Goal: Communication & Community: Ask a question

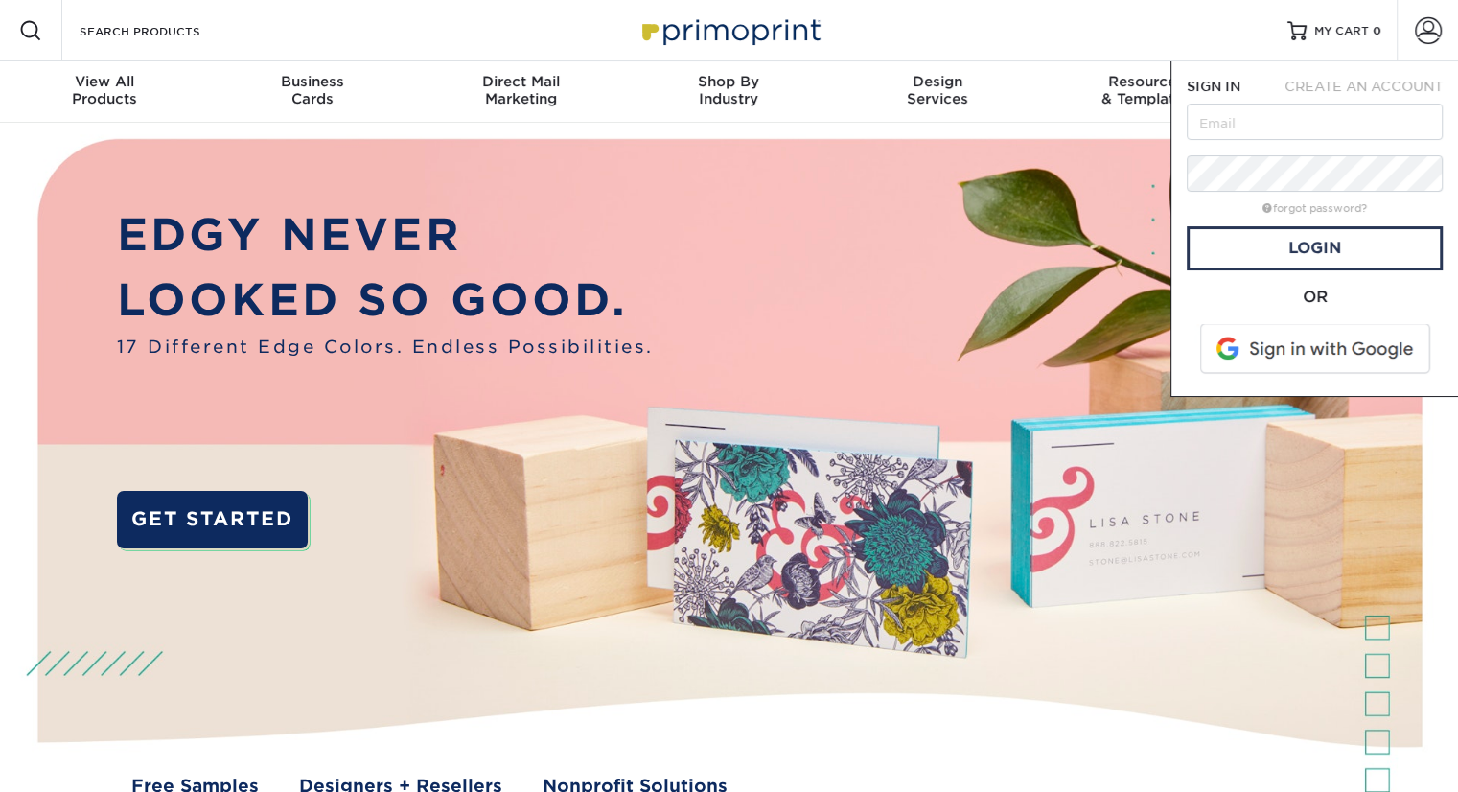
click at [1254, 112] on input "text" at bounding box center [1315, 122] width 256 height 36
type input "[EMAIL_ADDRESS][DOMAIN_NAME]"
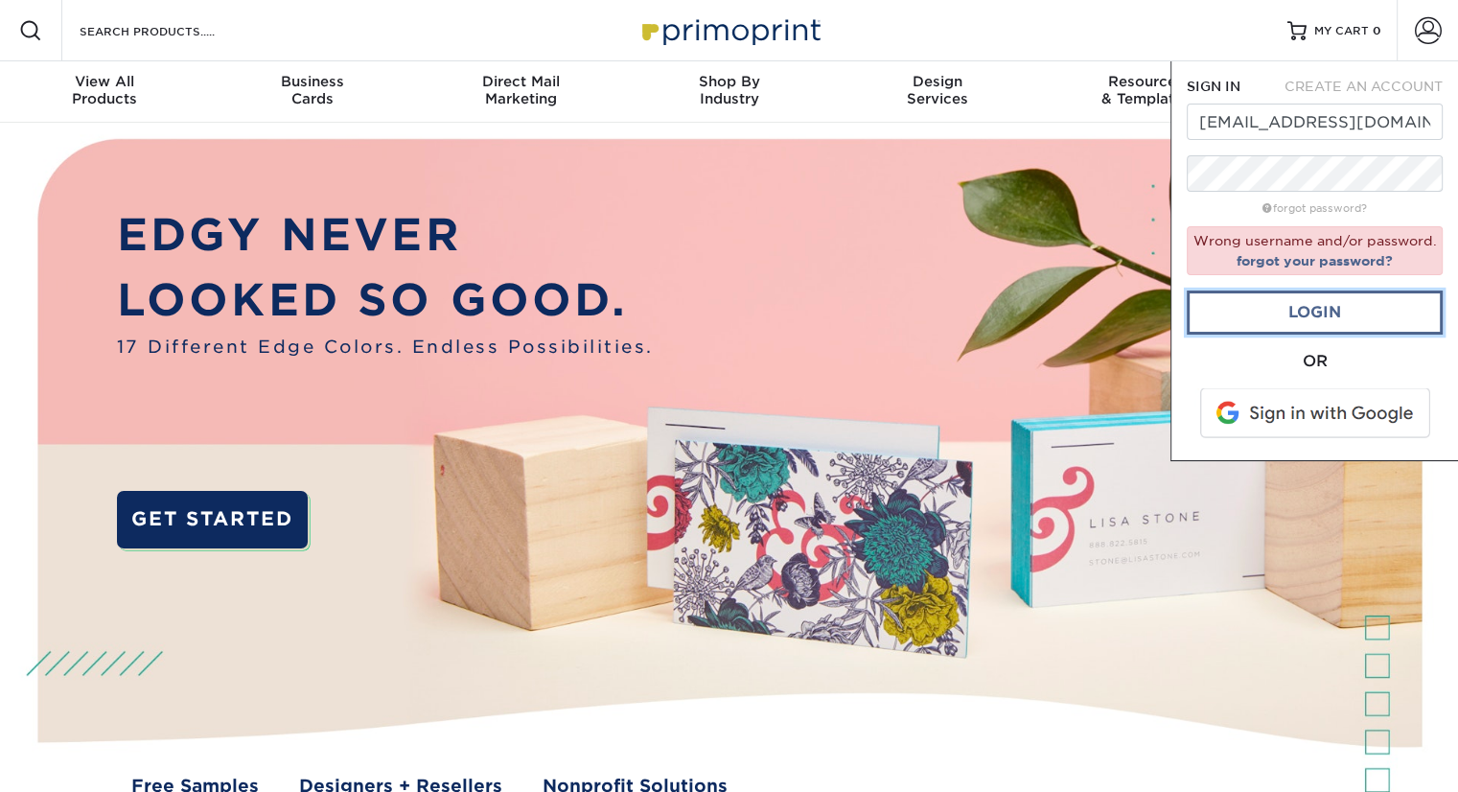
click at [1271, 316] on link "Login" at bounding box center [1315, 312] width 256 height 44
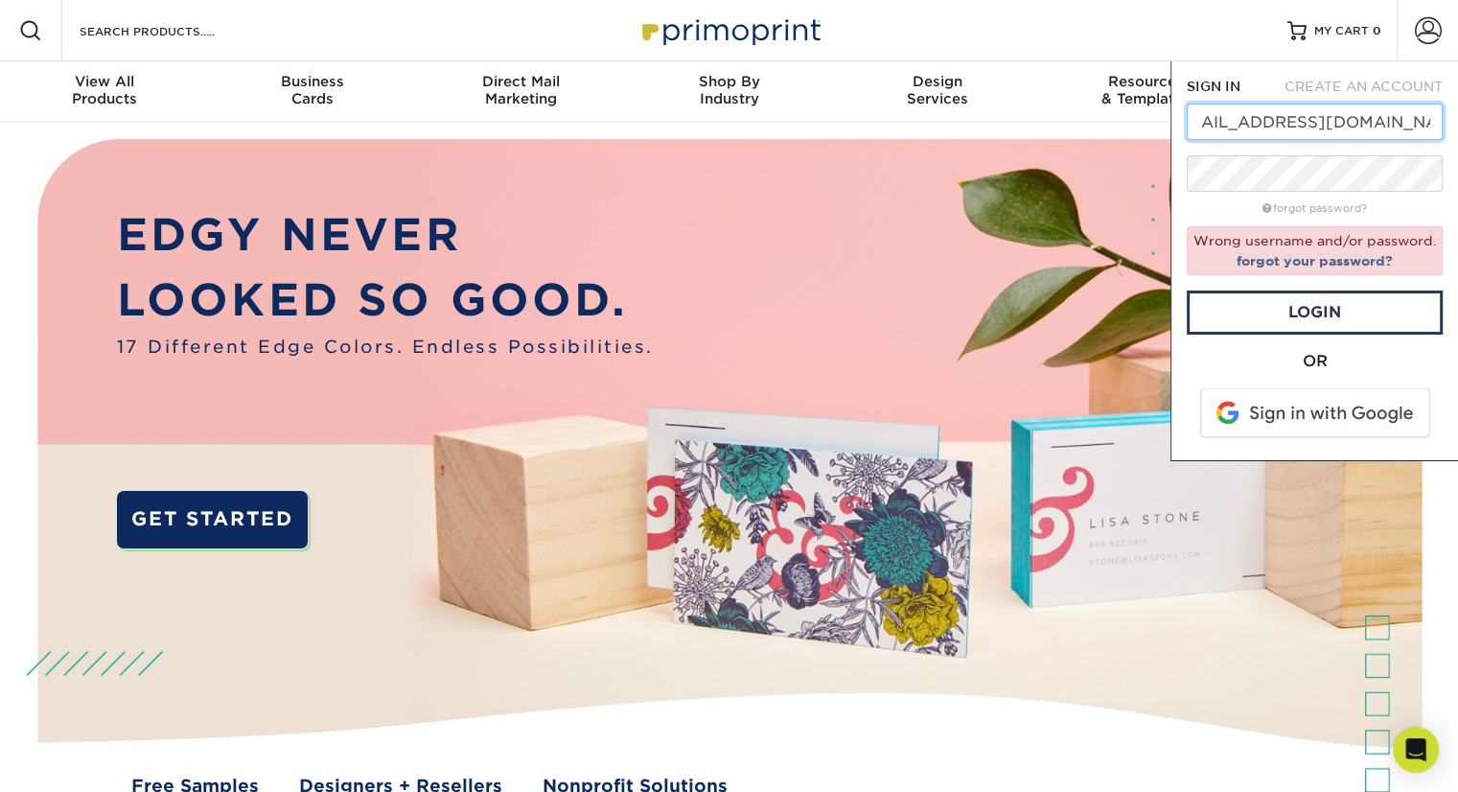
drag, startPoint x: 1326, startPoint y: 129, endPoint x: 1472, endPoint y: 112, distance: 146.7
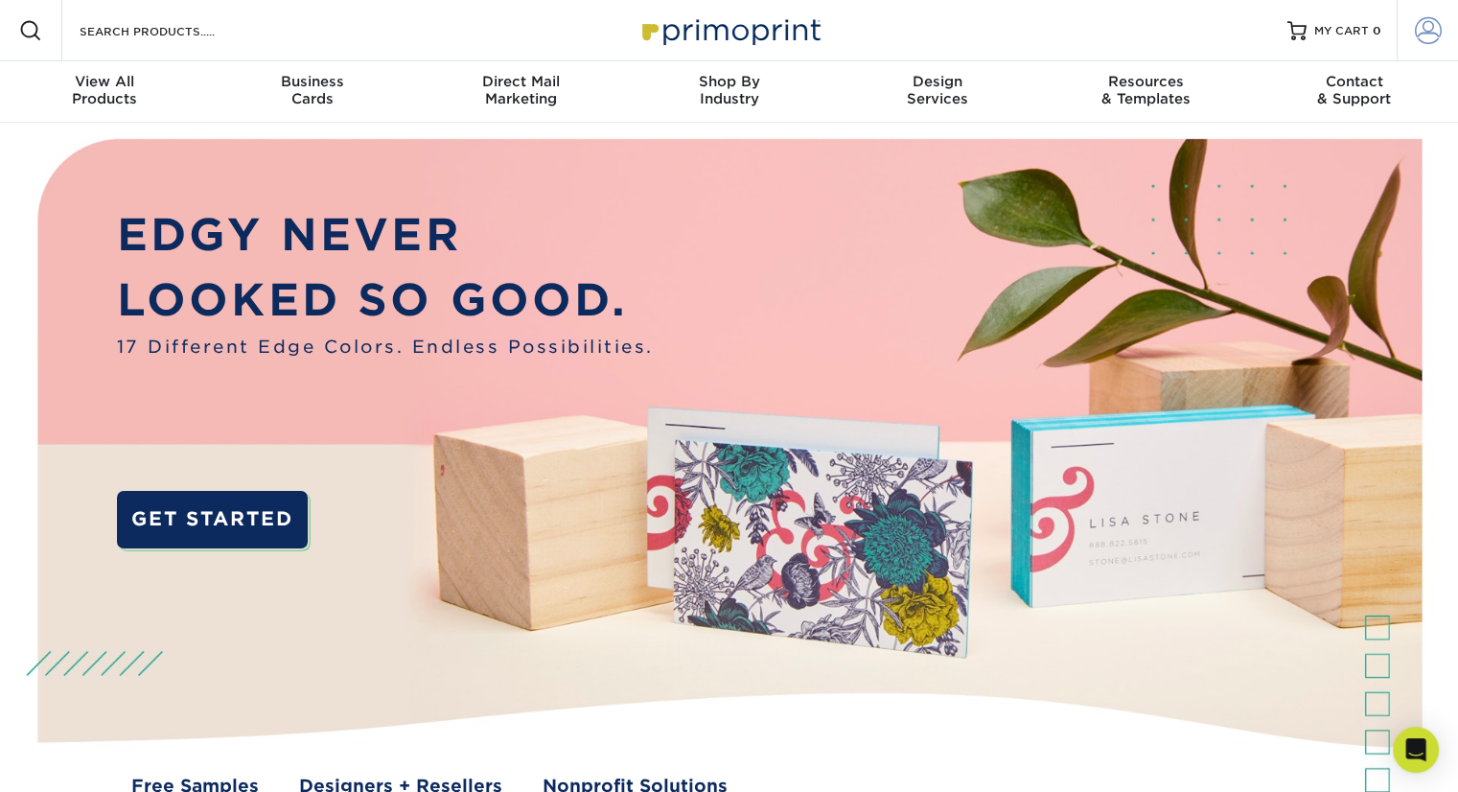
click at [1419, 25] on span at bounding box center [1428, 30] width 27 height 27
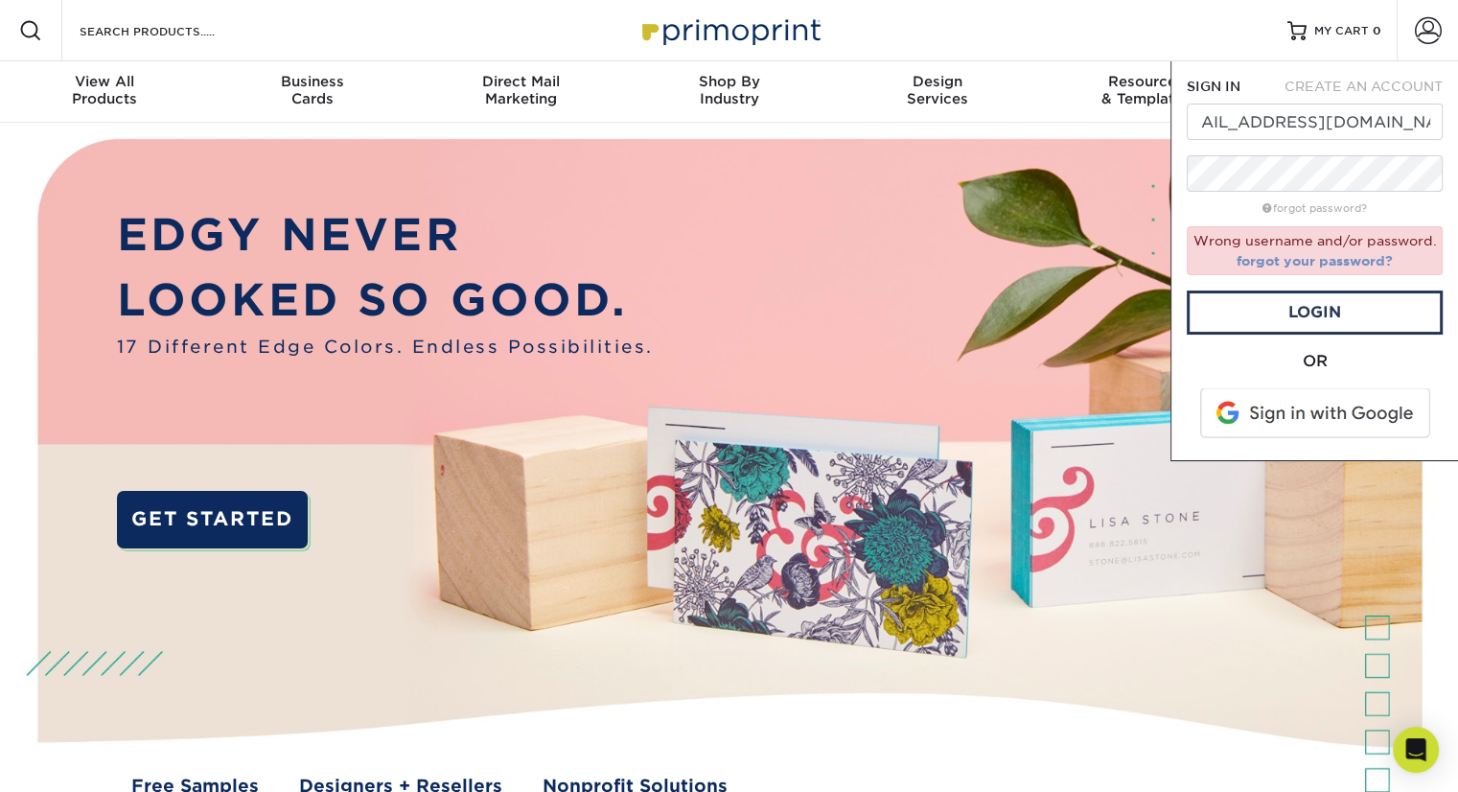
click at [1302, 266] on link "forgot your password?" at bounding box center [1315, 260] width 156 height 15
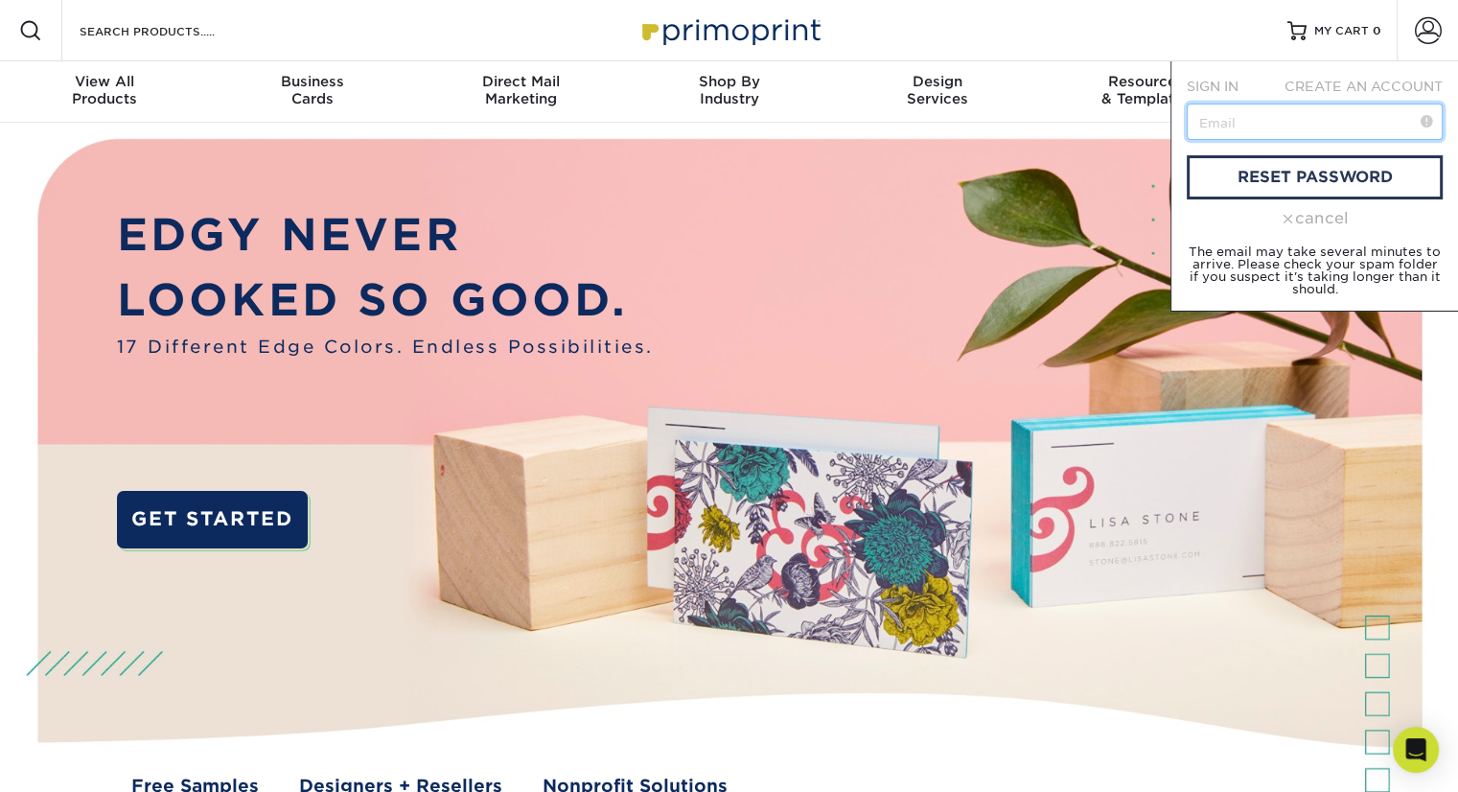
click at [1249, 114] on input "text" at bounding box center [1315, 122] width 256 height 36
type input "[EMAIL_ADDRESS][DOMAIN_NAME]"
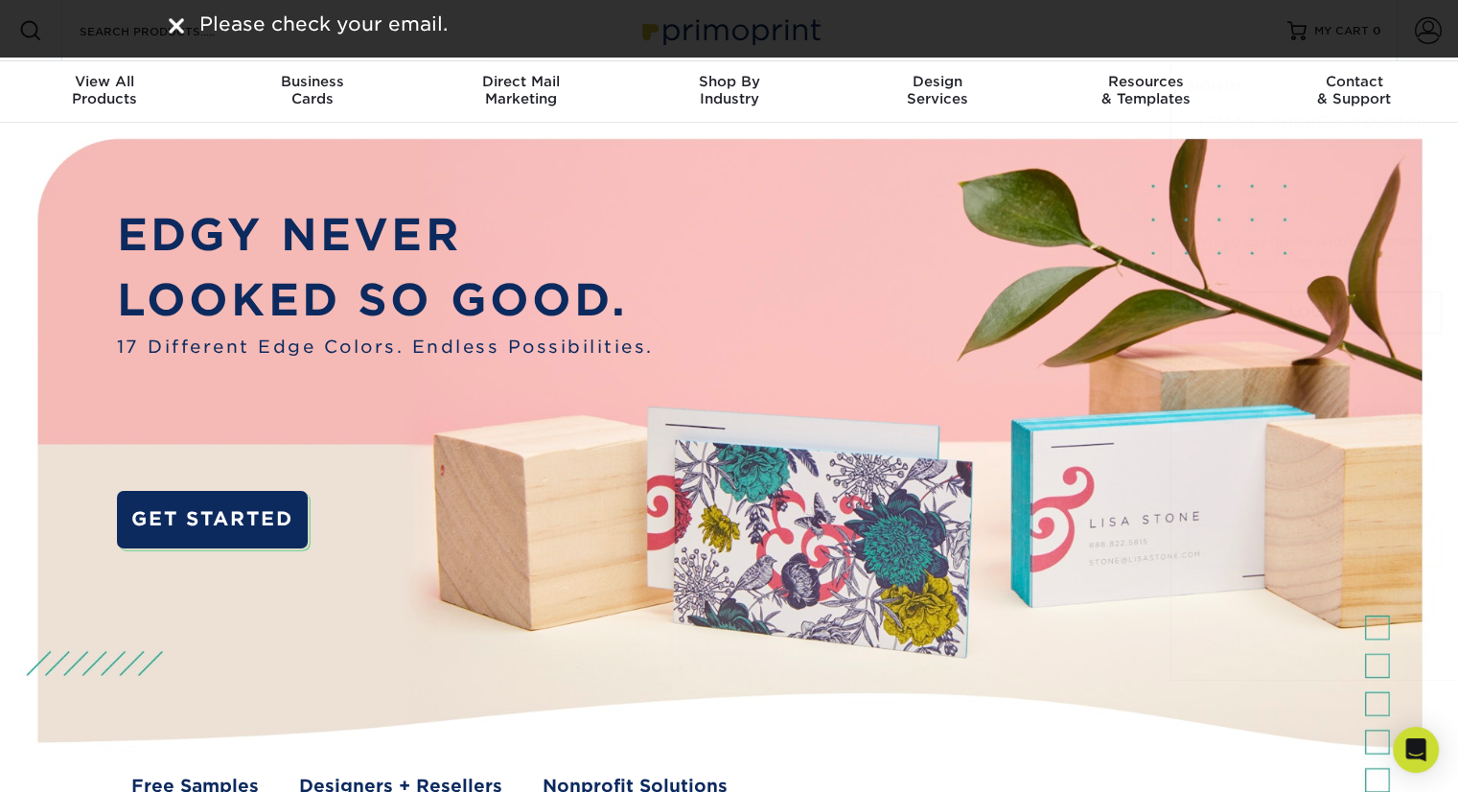
scroll to position [0, 0]
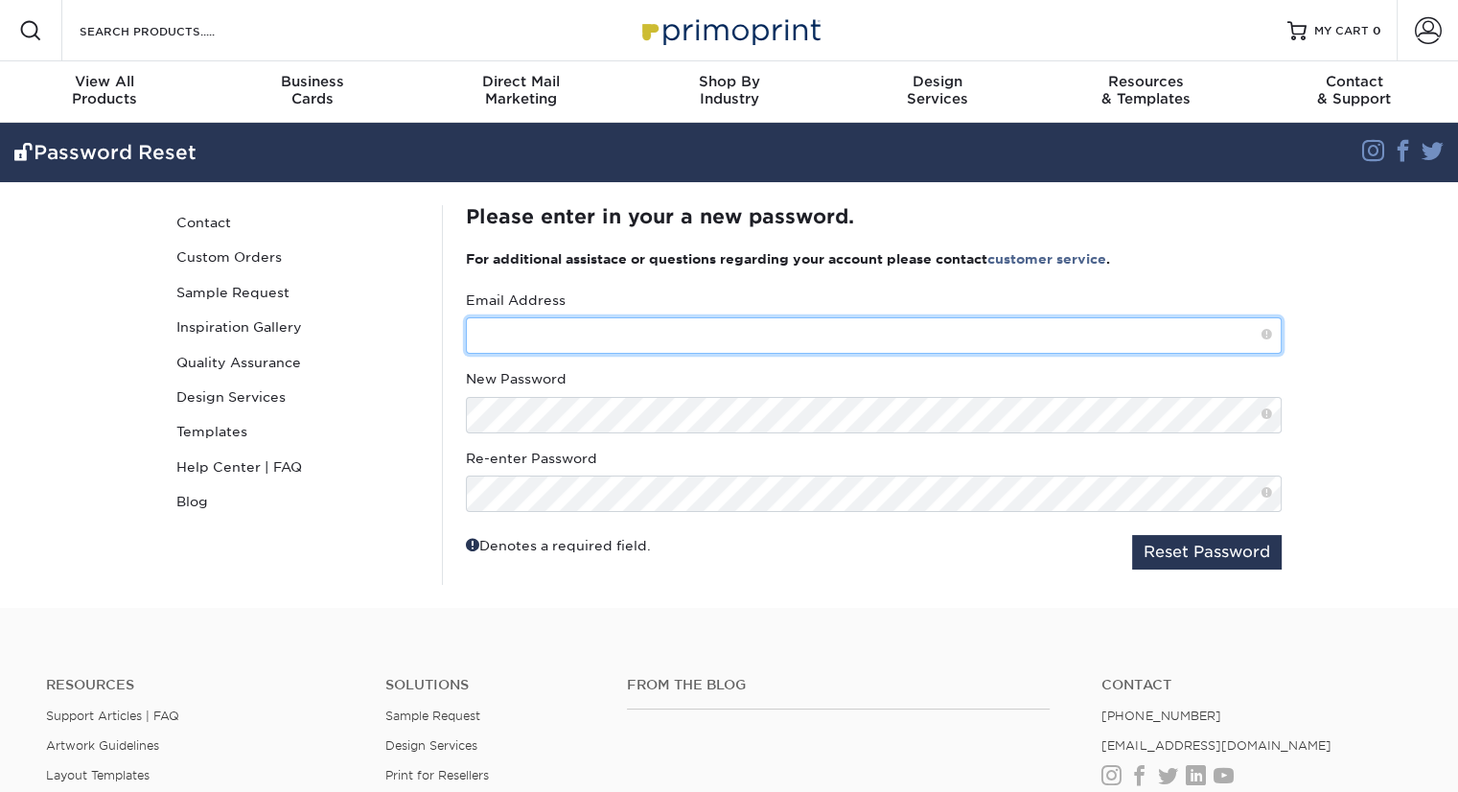
click at [540, 344] on input "text" at bounding box center [874, 335] width 816 height 36
type input "[EMAIL_ADDRESS][DOMAIN_NAME]"
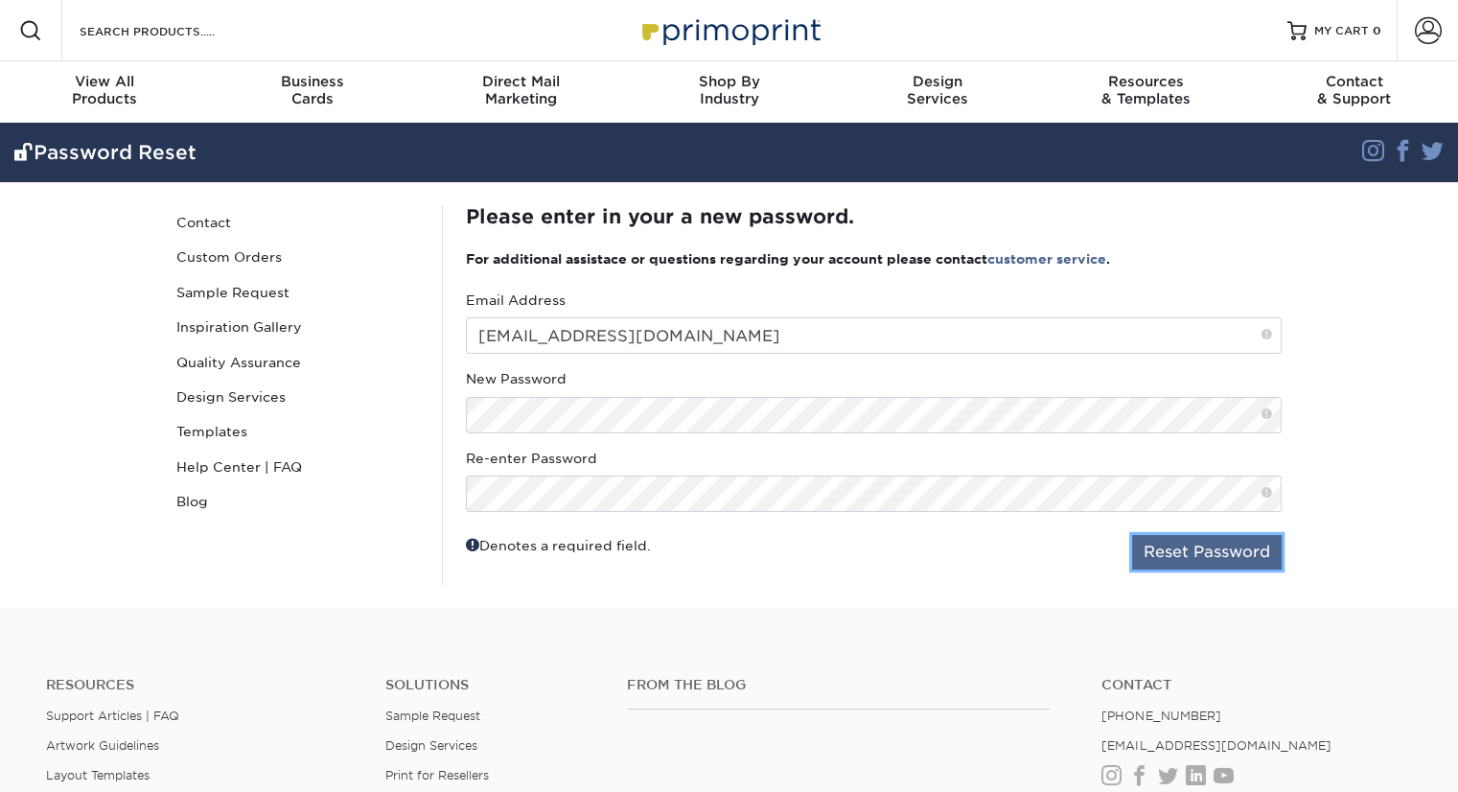
click at [1200, 551] on button "Reset Password" at bounding box center [1207, 552] width 150 height 35
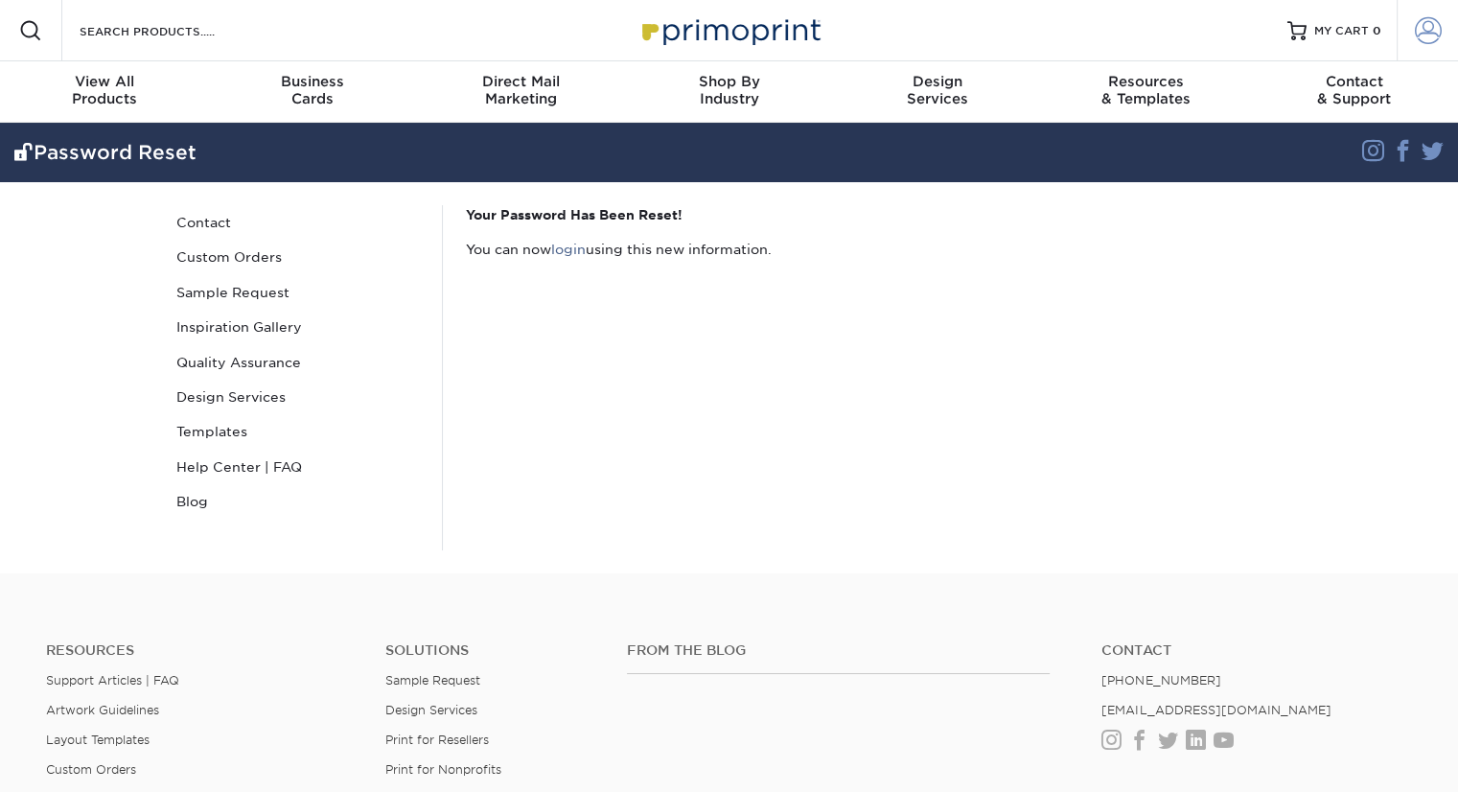
click at [1437, 35] on span at bounding box center [1428, 30] width 27 height 27
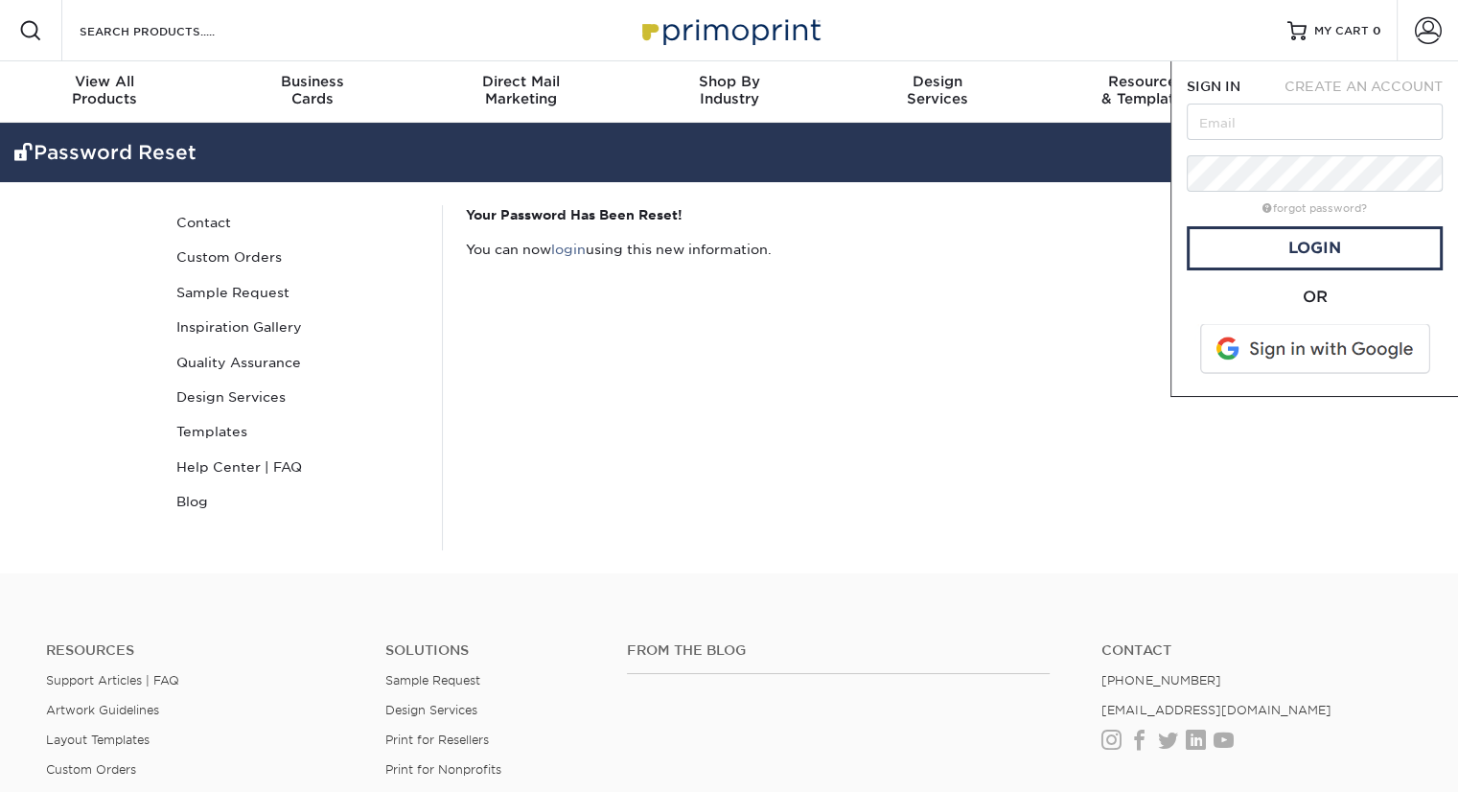
click at [1246, 143] on form "SIGN IN CREATE AN ACCOUNT forgot password? All fields are required. Login OR" at bounding box center [1315, 229] width 256 height 304
click at [1240, 129] on input "text" at bounding box center [1315, 122] width 256 height 36
type input "garciamediaservices@gmail.com"
click at [1246, 244] on link "Login" at bounding box center [1315, 248] width 256 height 44
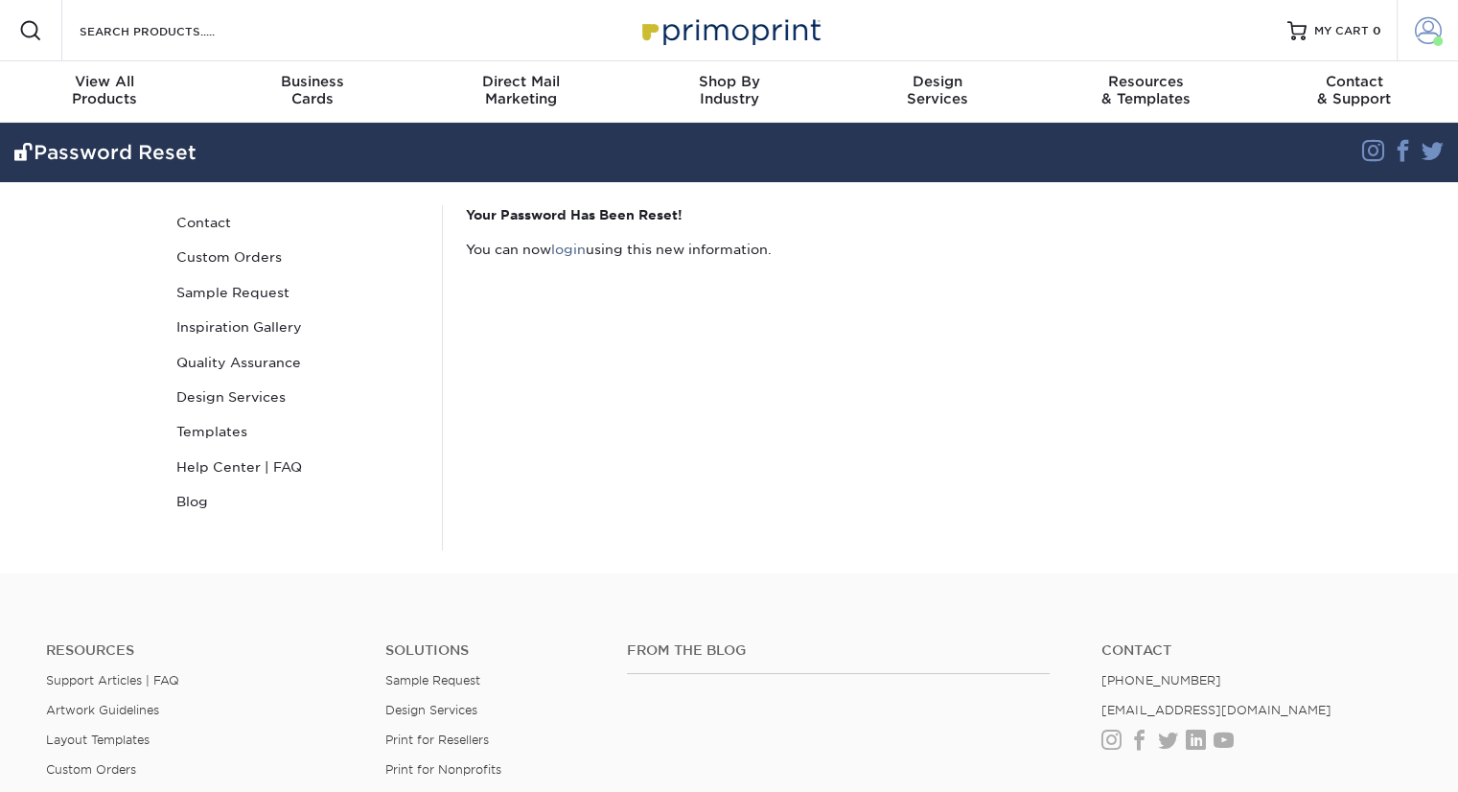
click at [1429, 35] on span at bounding box center [1428, 30] width 27 height 27
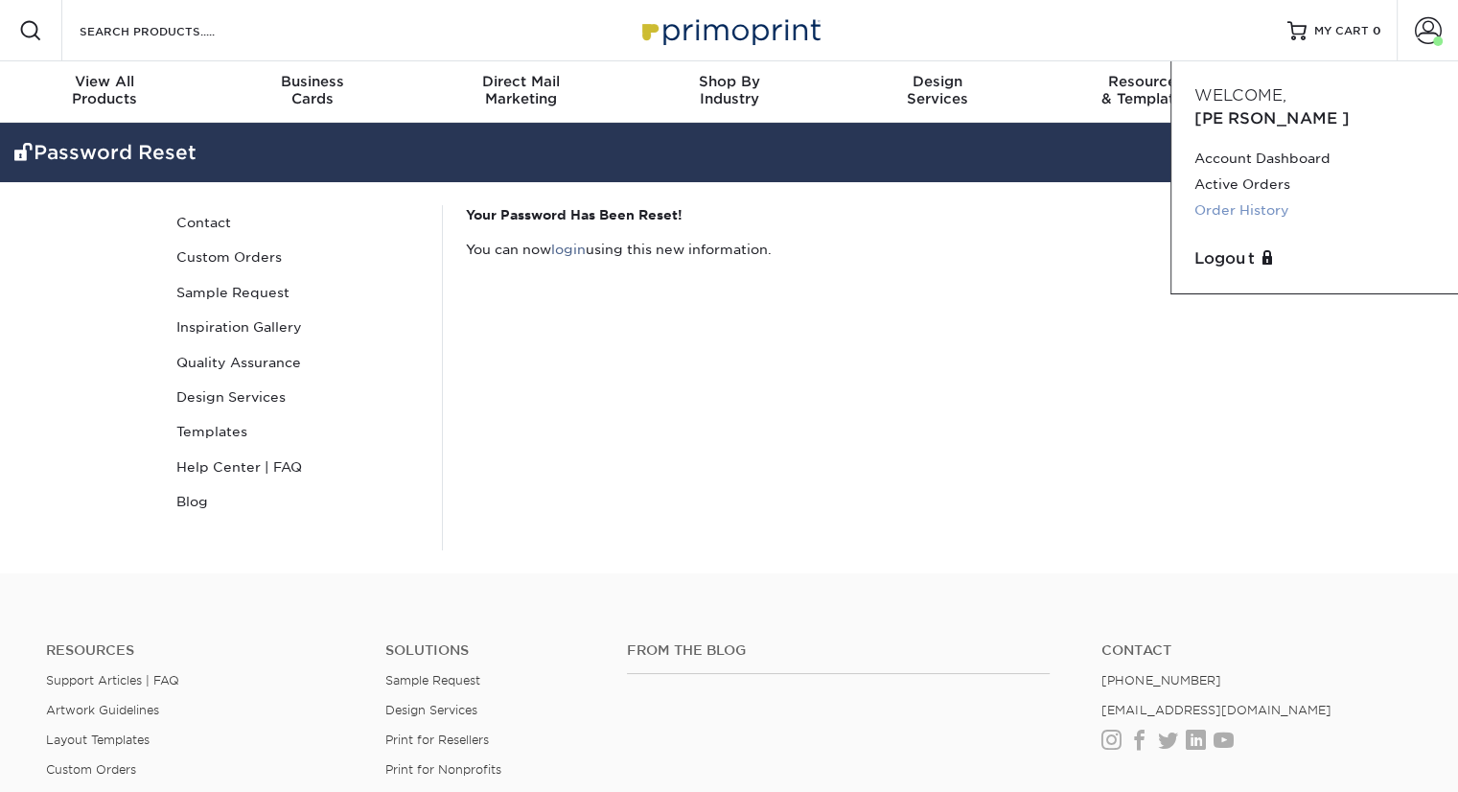
click at [1255, 197] on link "Order History" at bounding box center [1315, 210] width 241 height 26
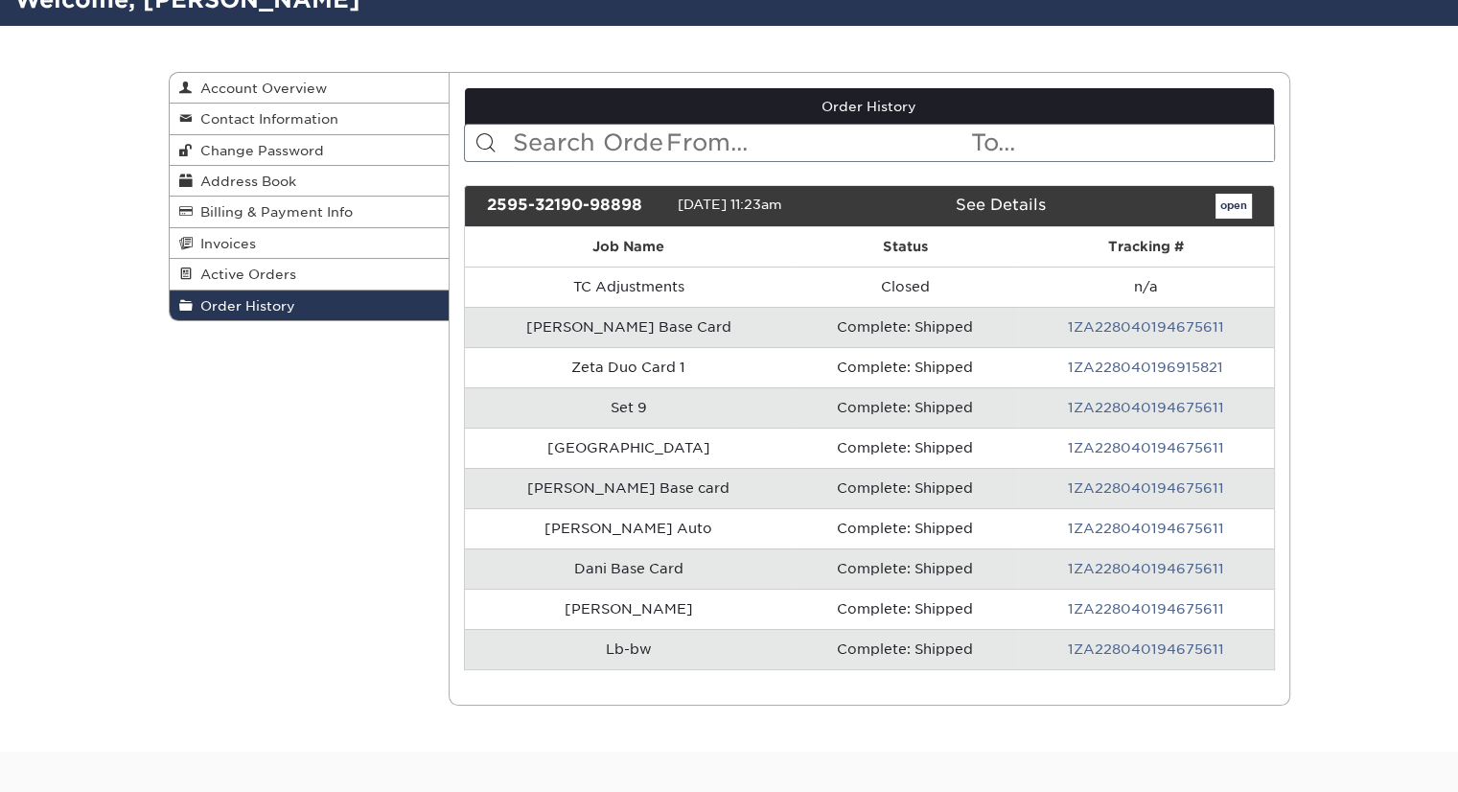
scroll to position [149, 0]
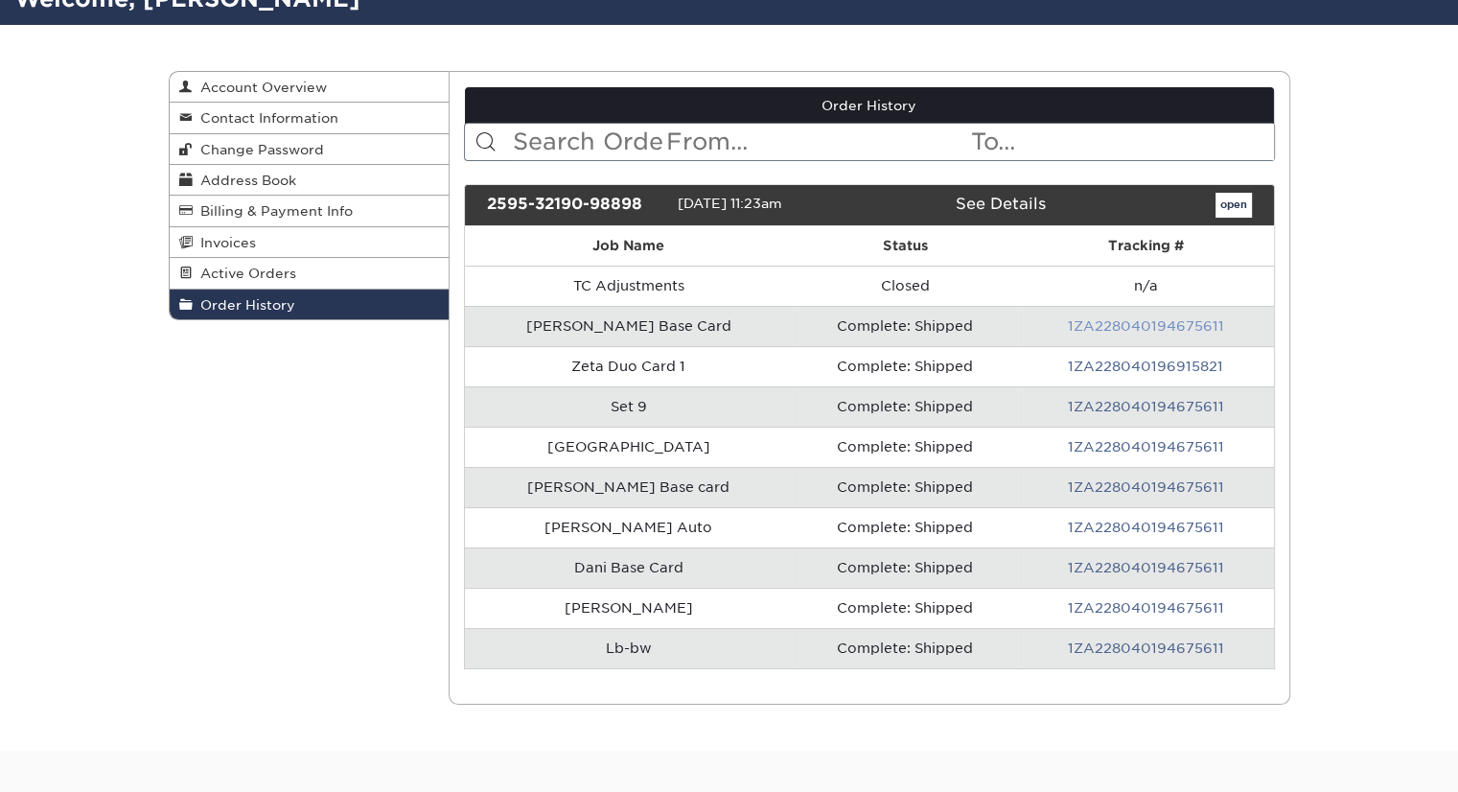
click at [1115, 322] on link "1ZA228040194675611" at bounding box center [1146, 325] width 156 height 15
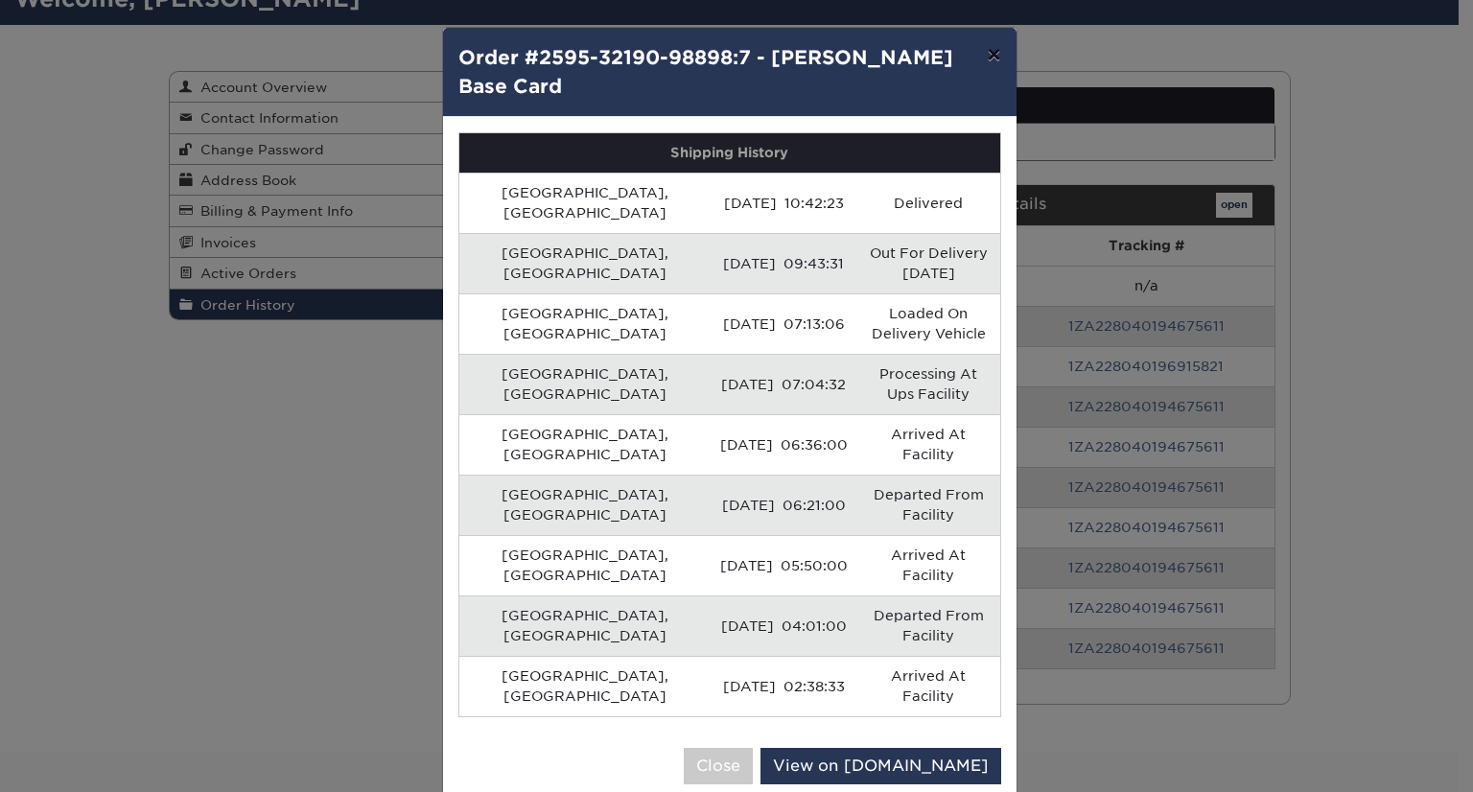
click at [1002, 44] on button "×" at bounding box center [993, 55] width 44 height 54
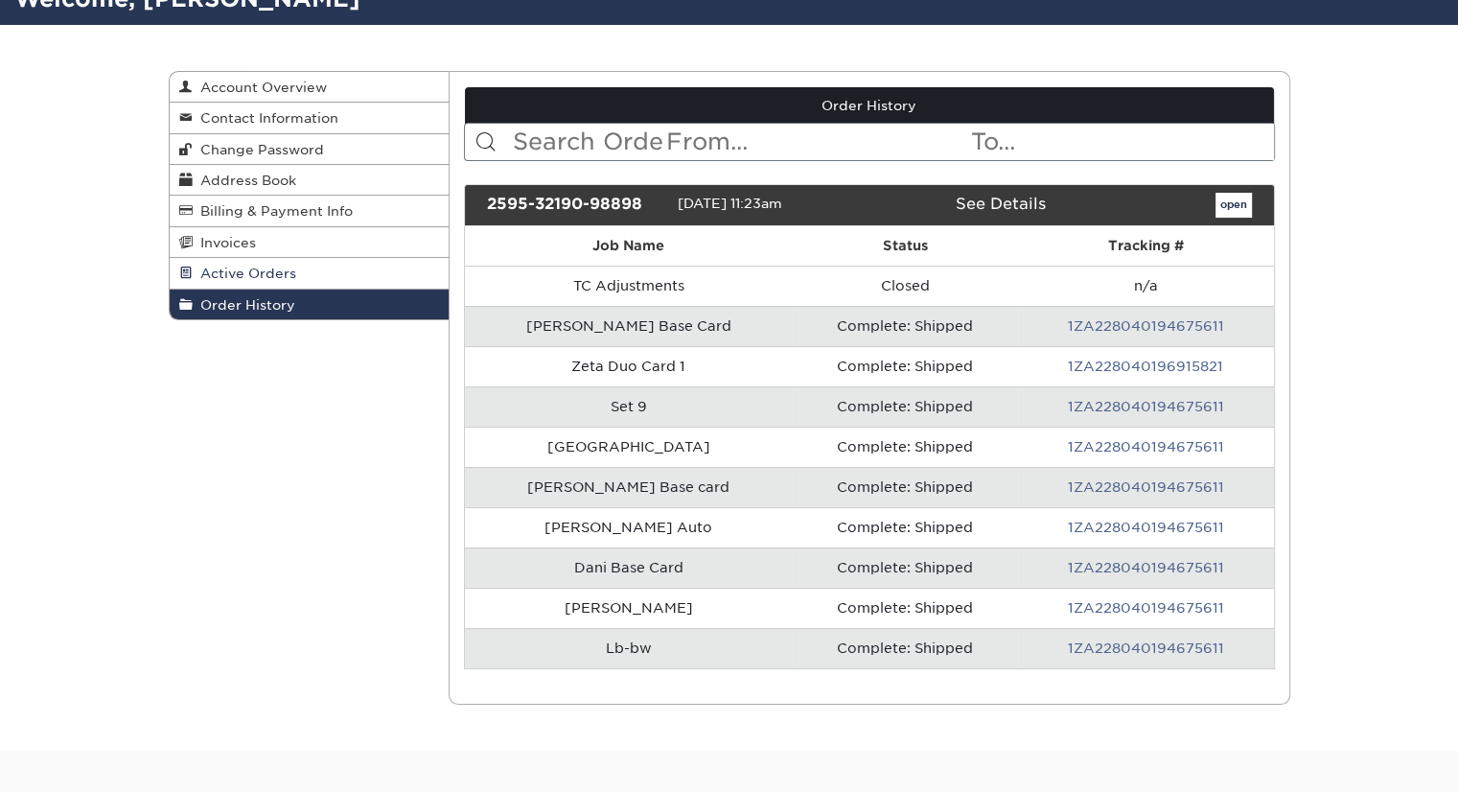
click at [260, 270] on span "Active Orders" at bounding box center [245, 273] width 104 height 15
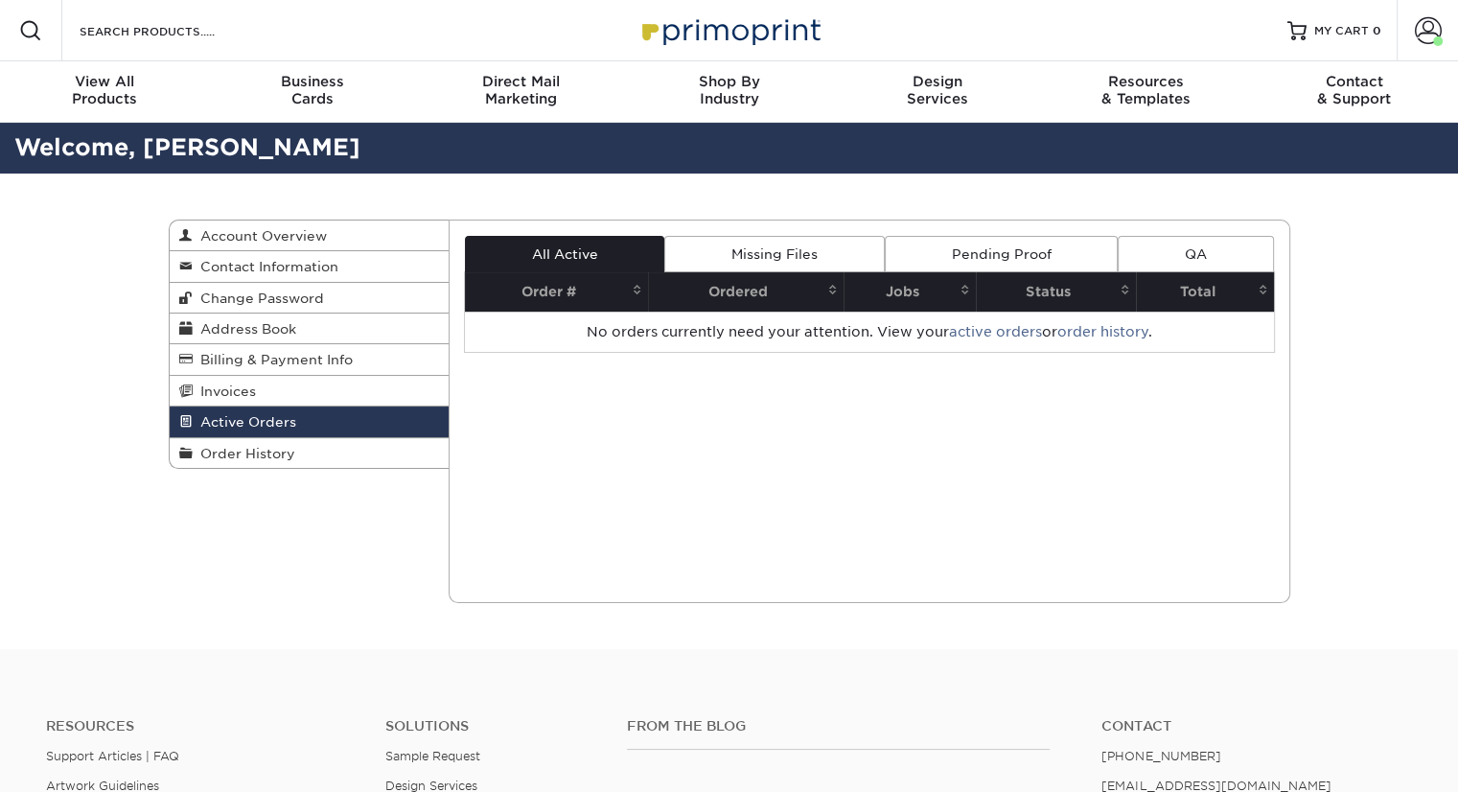
click at [755, 282] on th "Ordered" at bounding box center [746, 291] width 196 height 39
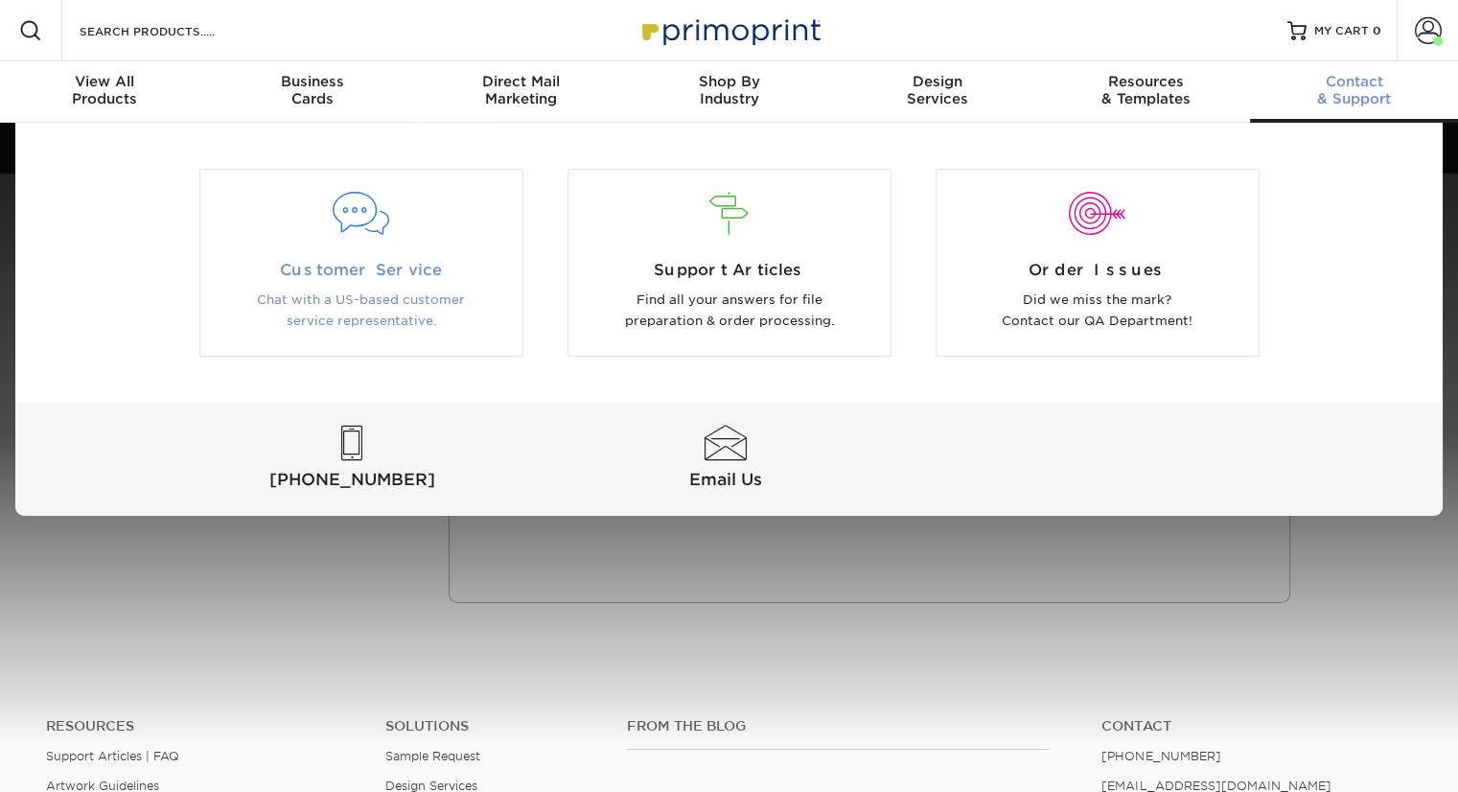
click at [449, 233] on div at bounding box center [361, 214] width 293 height 43
drag, startPoint x: 370, startPoint y: 254, endPoint x: 335, endPoint y: 259, distance: 35.8
click at [335, 259] on span "Customer Service" at bounding box center [361, 270] width 293 height 23
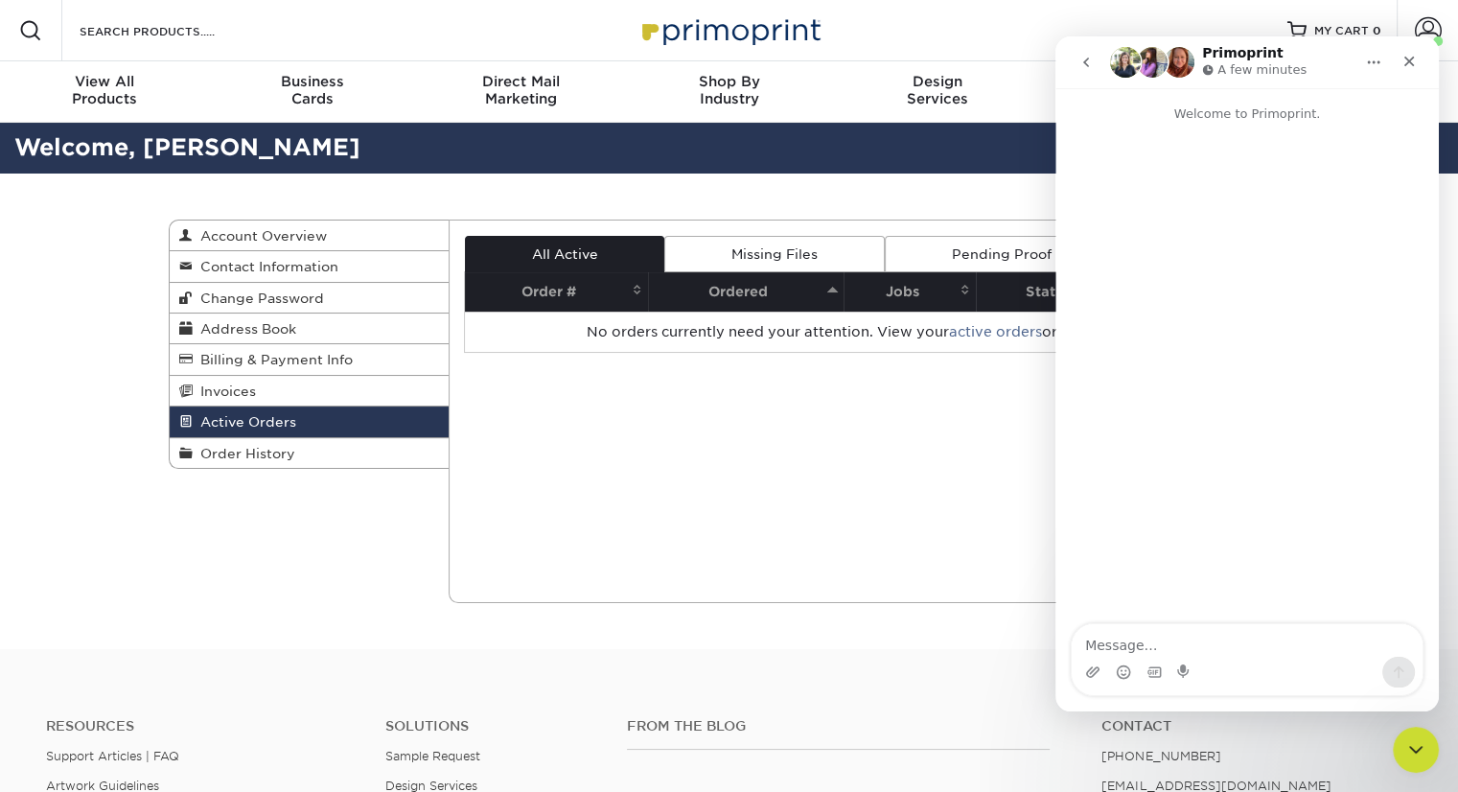
click at [1116, 638] on textarea "Message…" at bounding box center [1247, 640] width 351 height 33
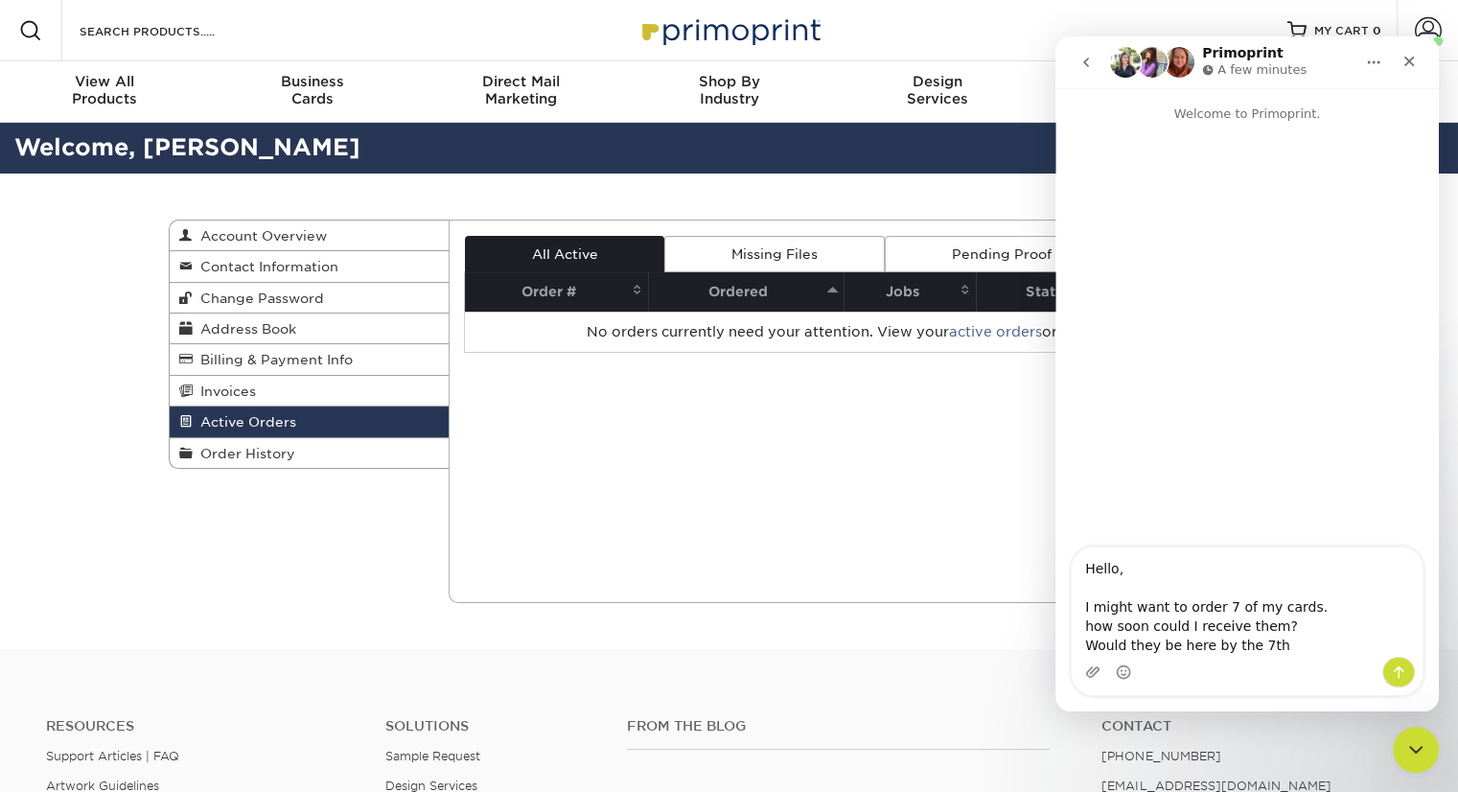
type textarea "Hello, I might want to order 7 of my cards. how soon could I receive them? Woul…"
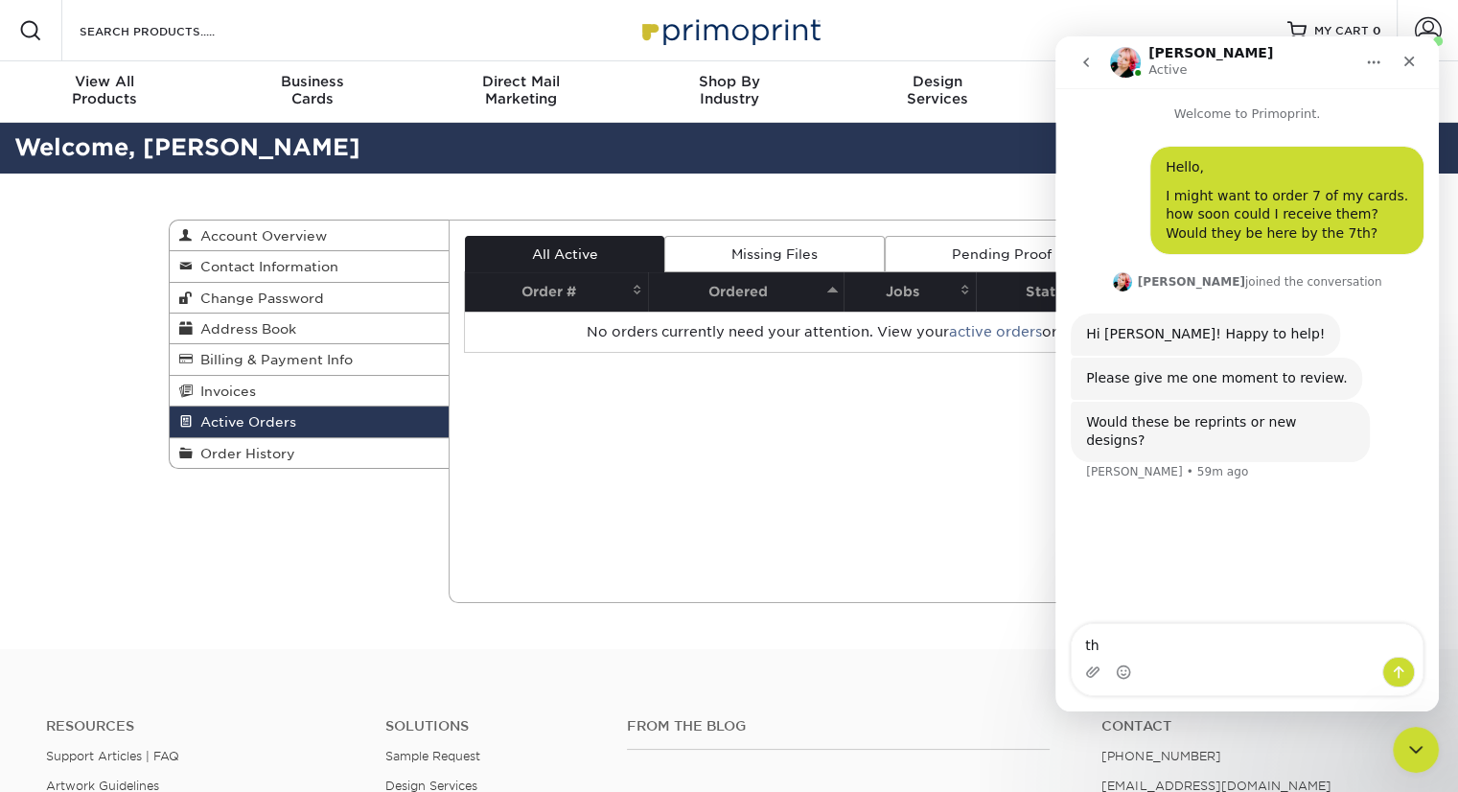
type textarea "t"
type textarea "reprints that I just yprinted"
type textarea "printed"
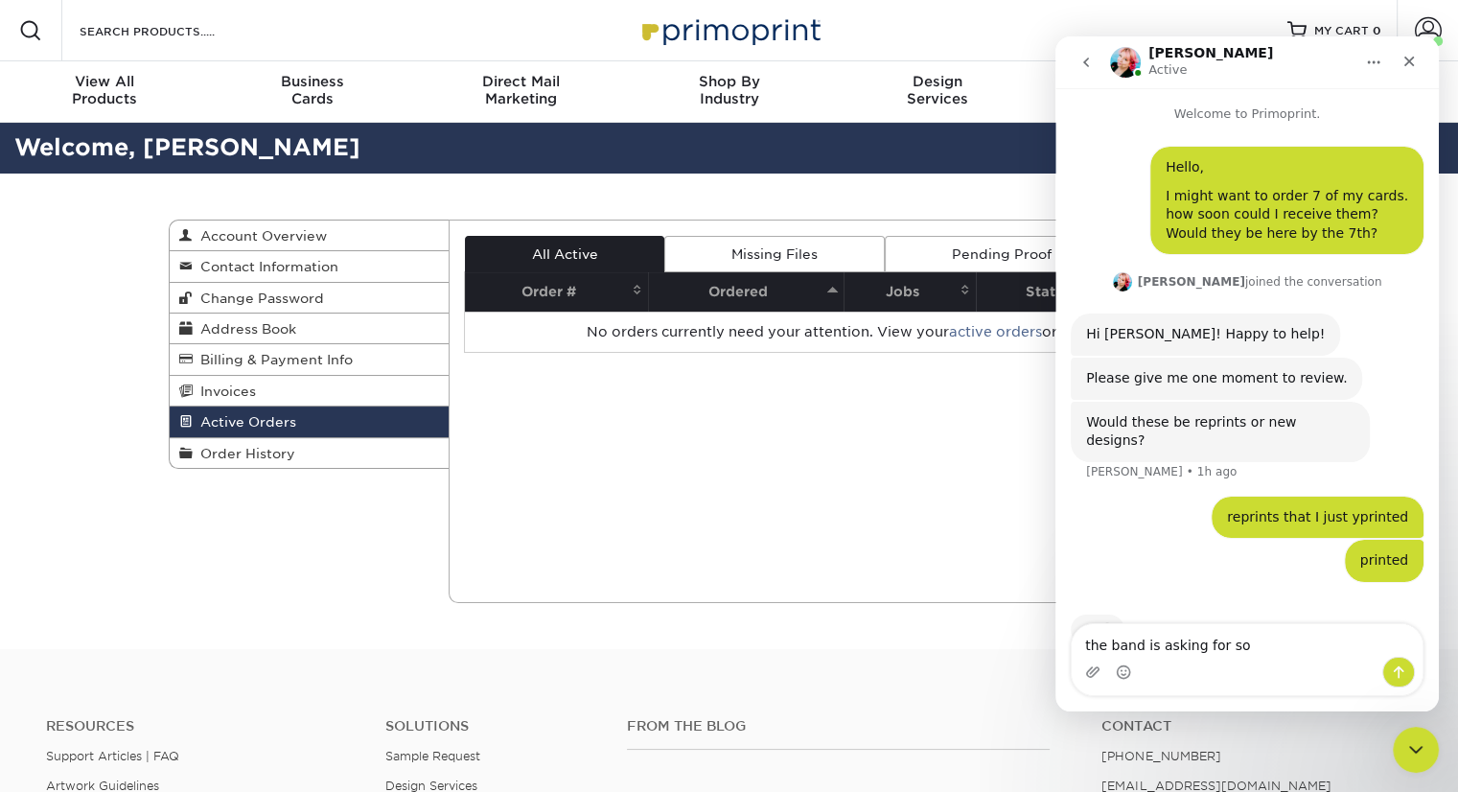
scroll to position [34, 0]
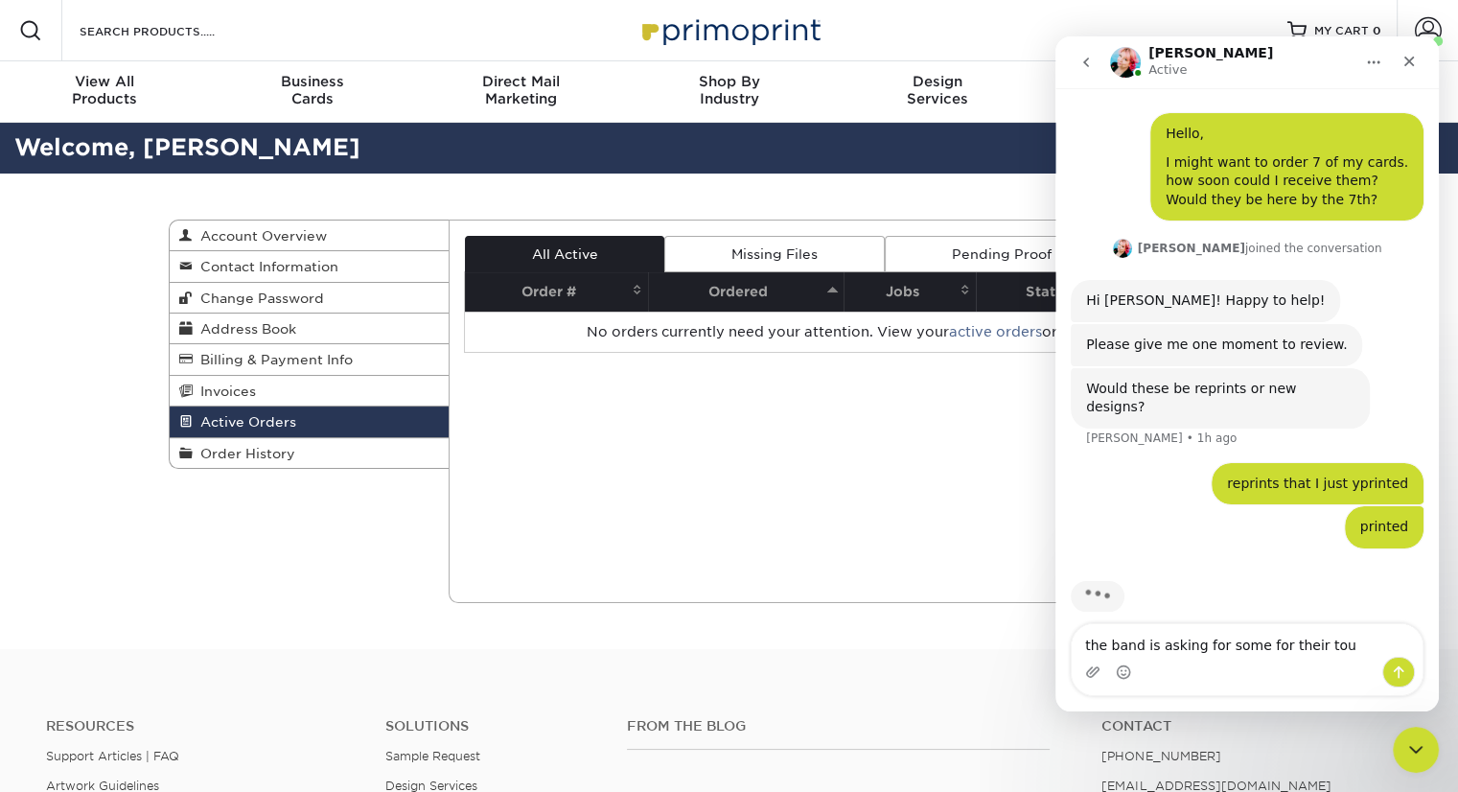
type textarea "the band is asking for some for their tour"
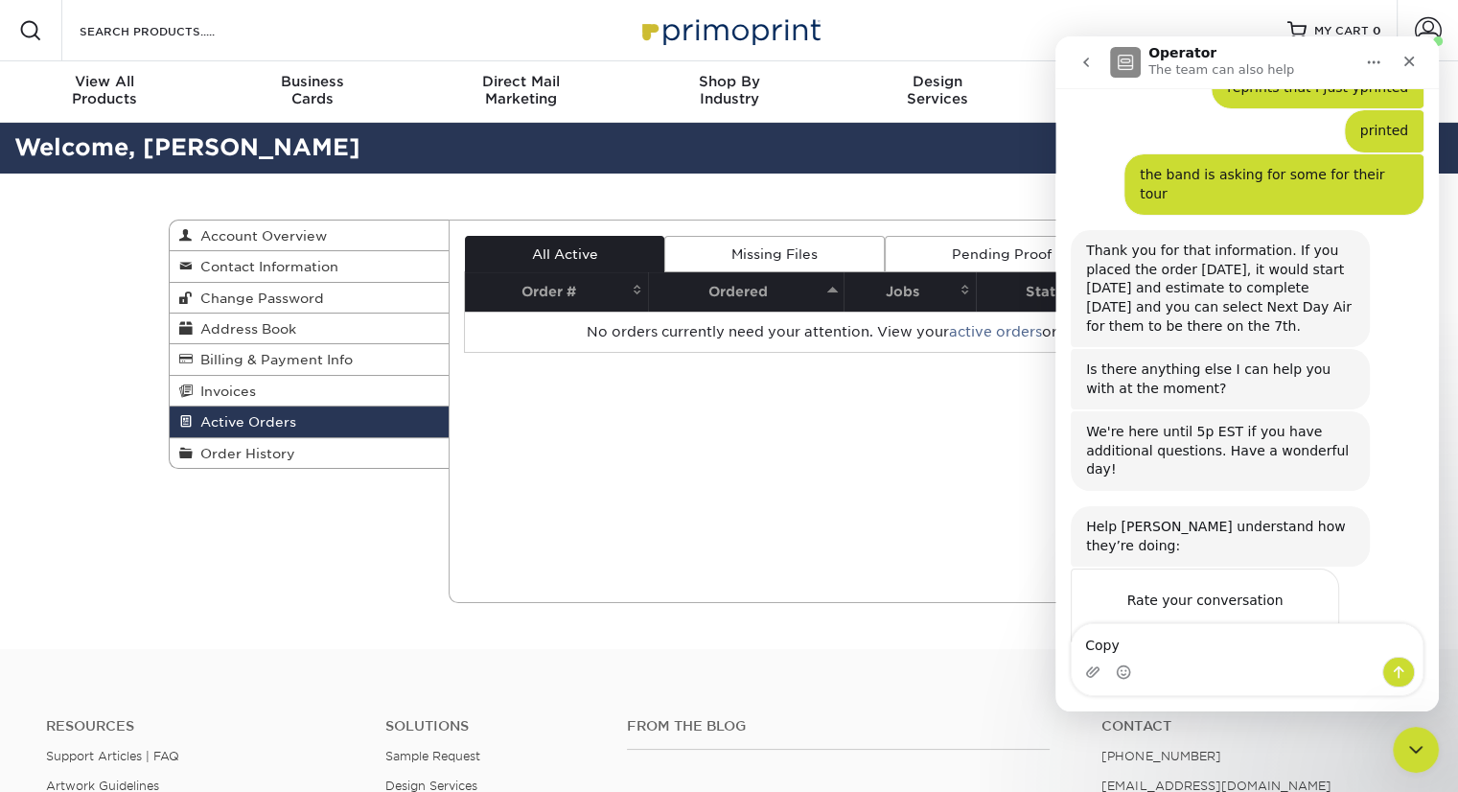
scroll to position [413, 0]
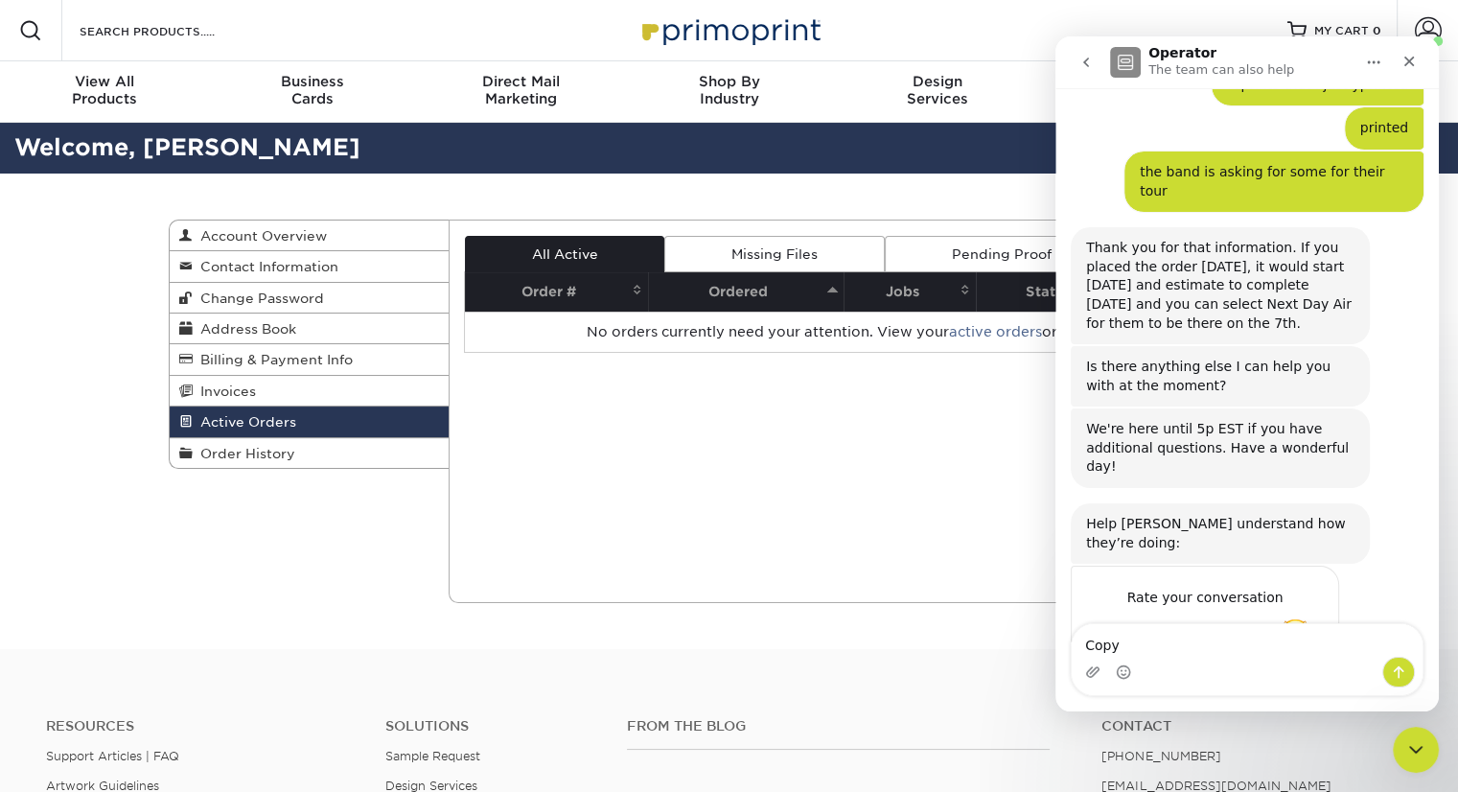
click at [1297, 618] on span "Amazing" at bounding box center [1295, 635] width 35 height 35
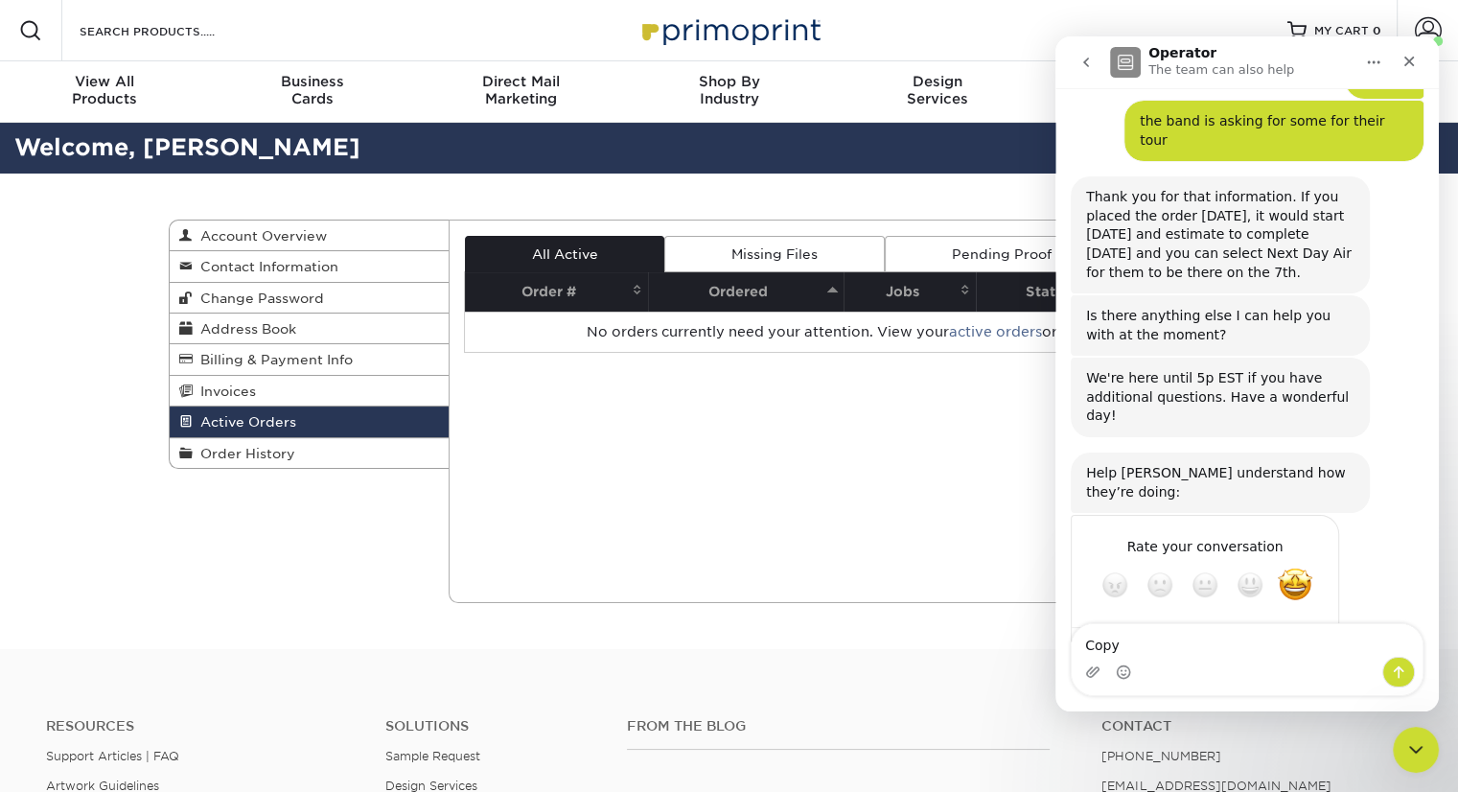
scroll to position [464, 0]
click at [1174, 662] on div "Intercom messenger" at bounding box center [1247, 672] width 351 height 31
click at [1098, 639] on textarea "Copy" at bounding box center [1247, 640] width 351 height 33
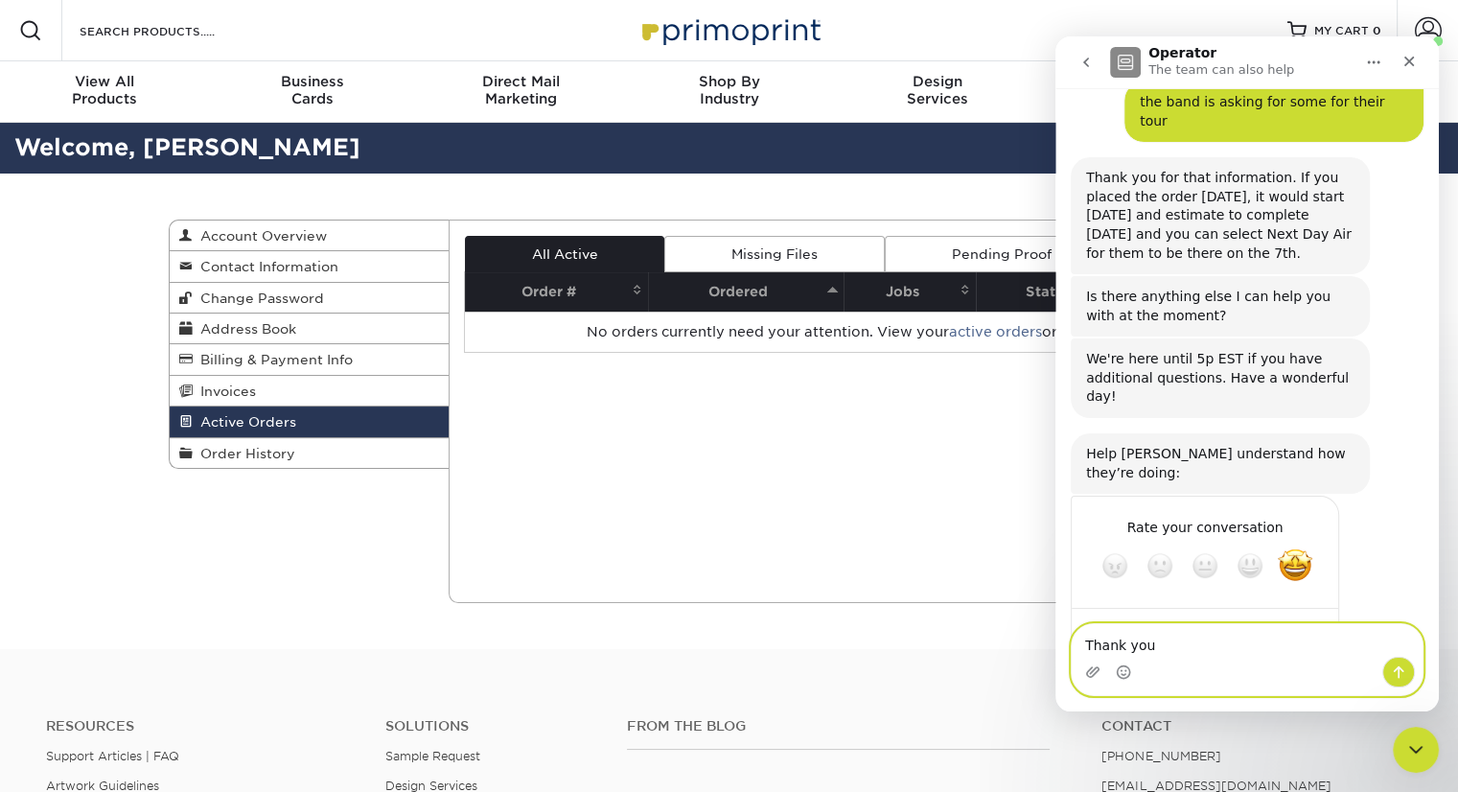
scroll to position [502, 0]
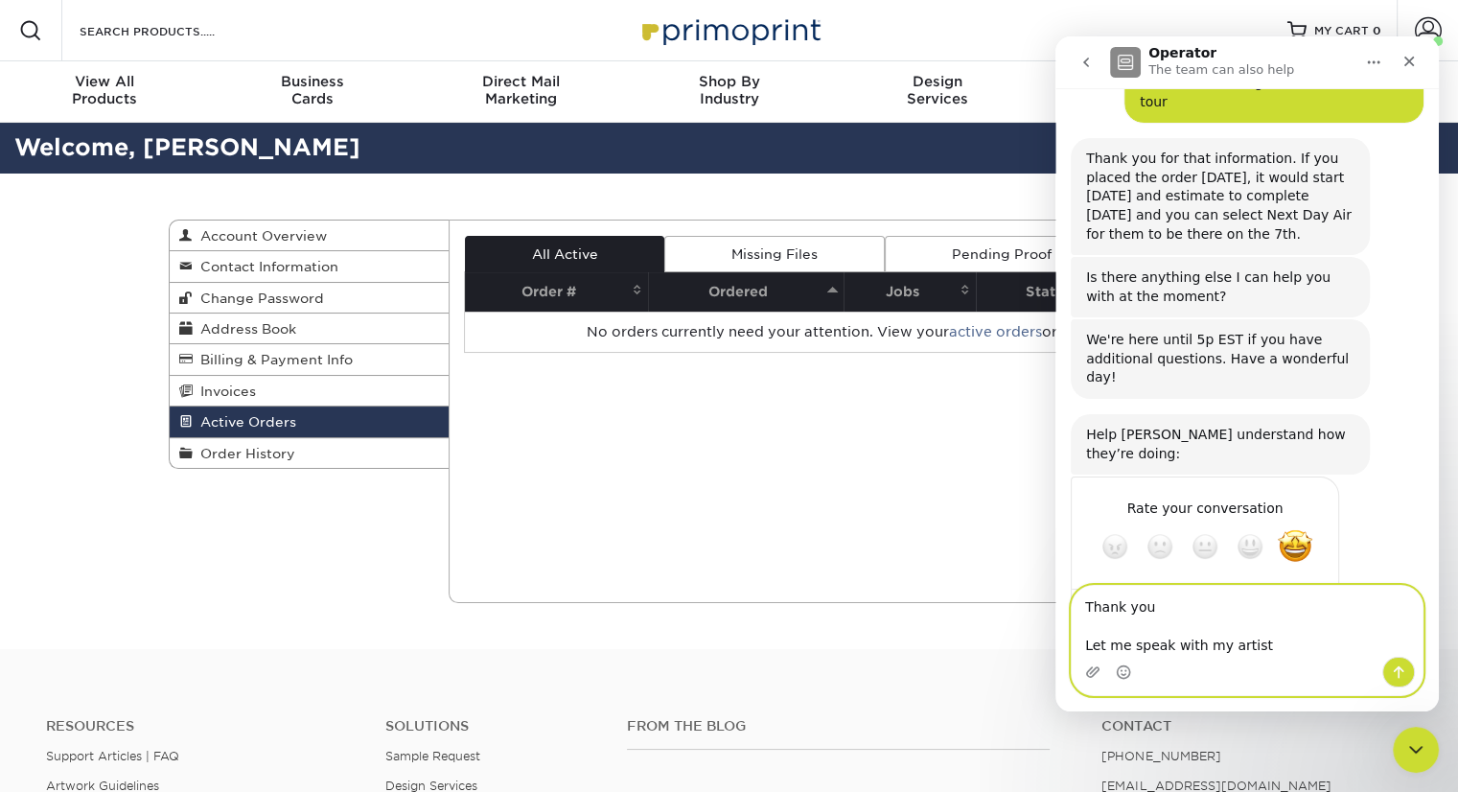
type textarea "Thank you Let me speak with my artists"
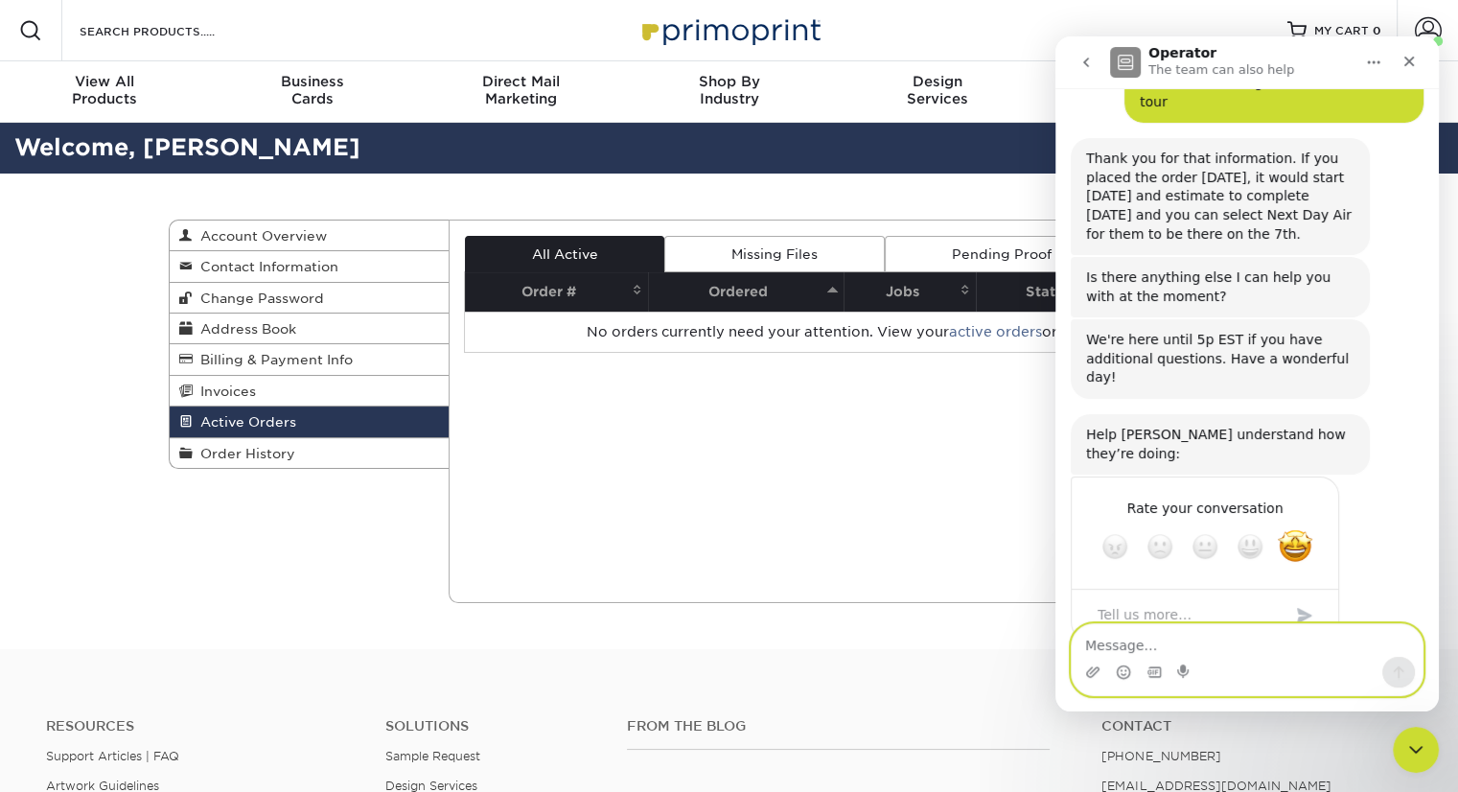
scroll to position [550, 0]
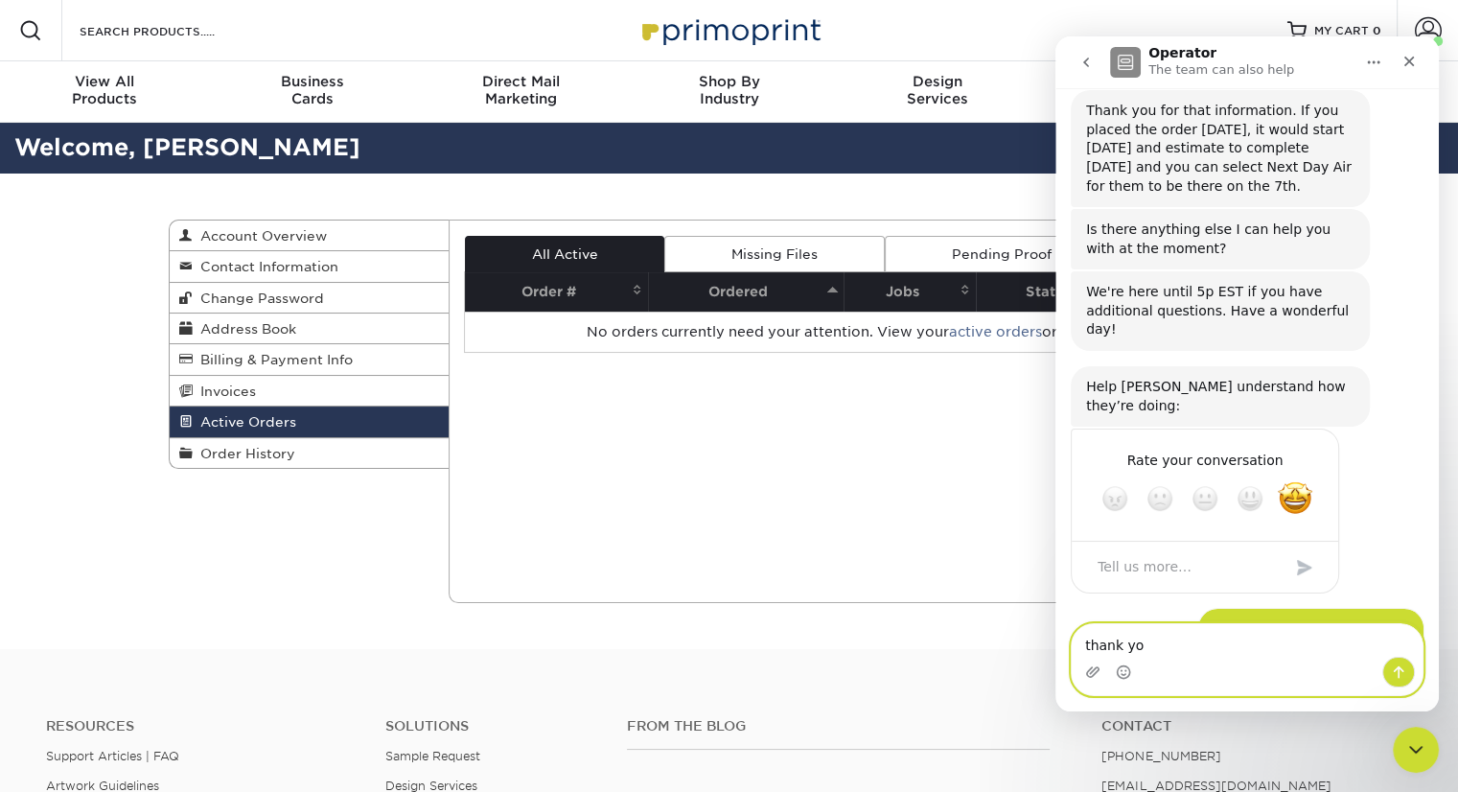
type textarea "thank you"
